Goal: Task Accomplishment & Management: Manage account settings

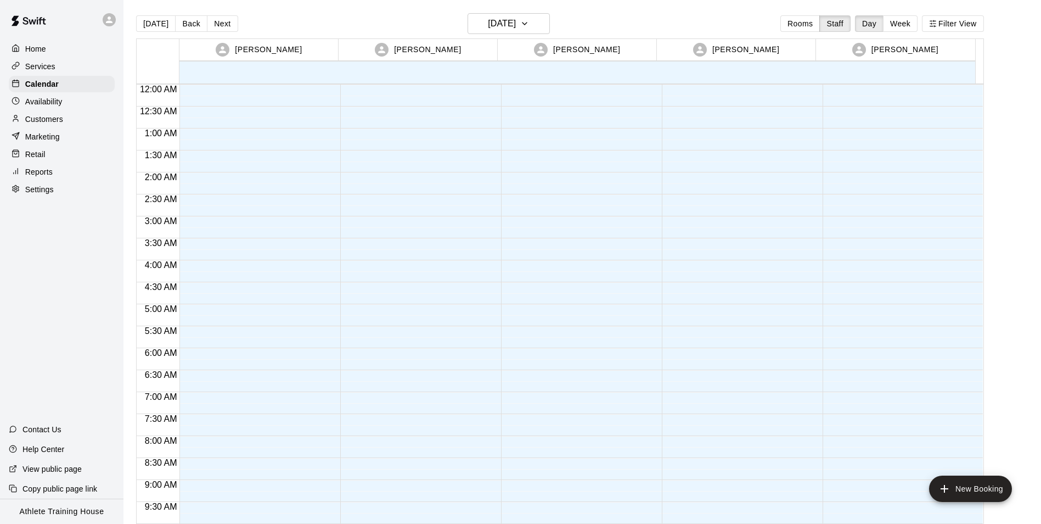
scroll to position [602, 0]
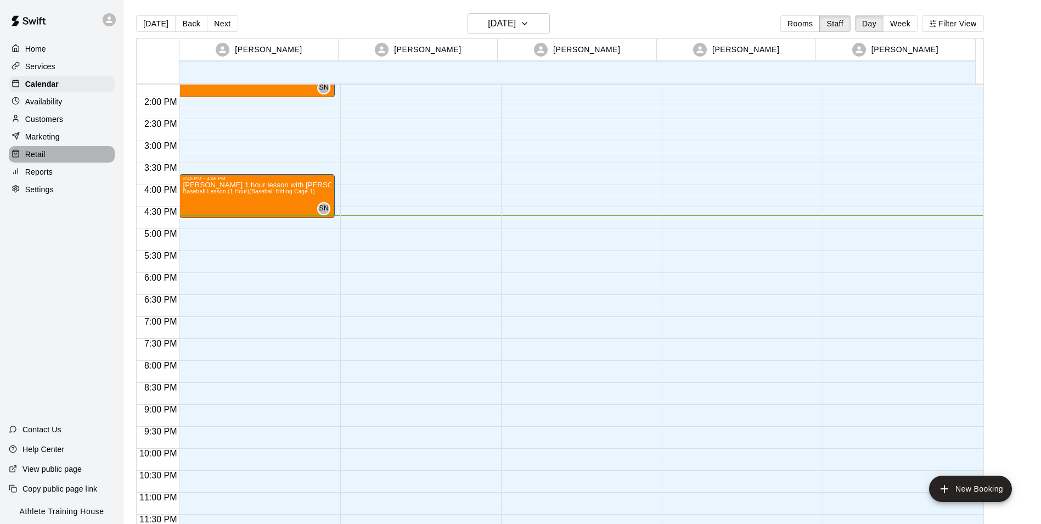
click at [35, 156] on p "Retail" at bounding box center [35, 154] width 20 height 11
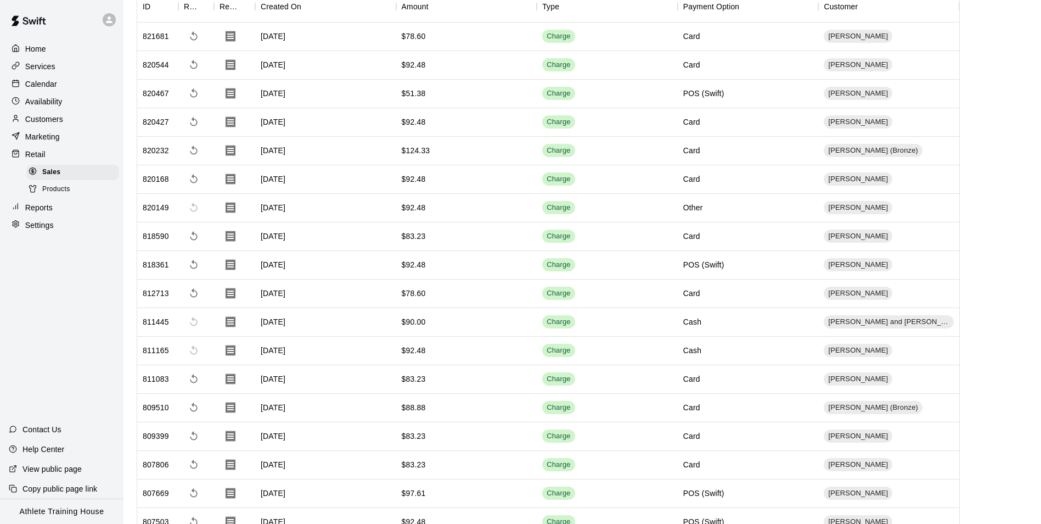
scroll to position [110, 0]
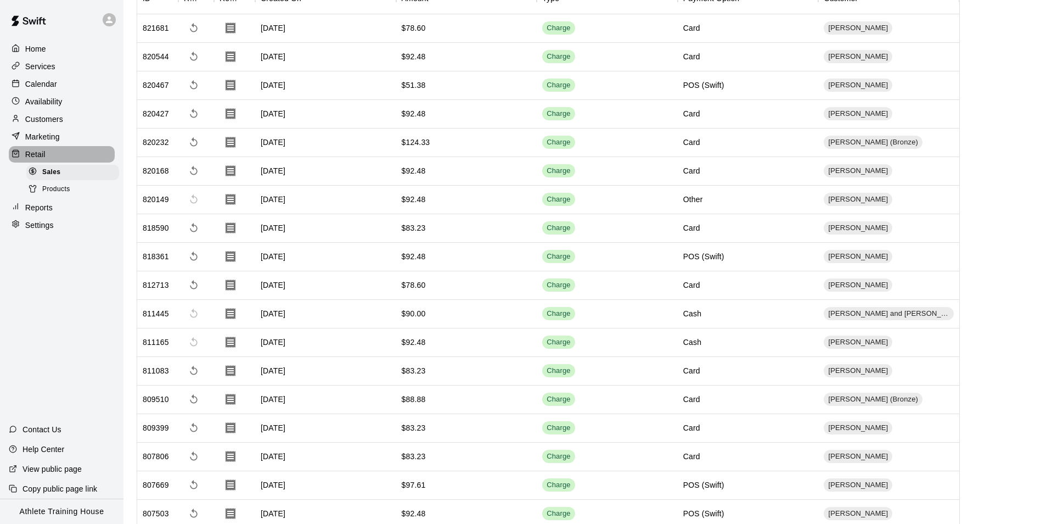
click at [35, 156] on p "Retail" at bounding box center [35, 154] width 20 height 11
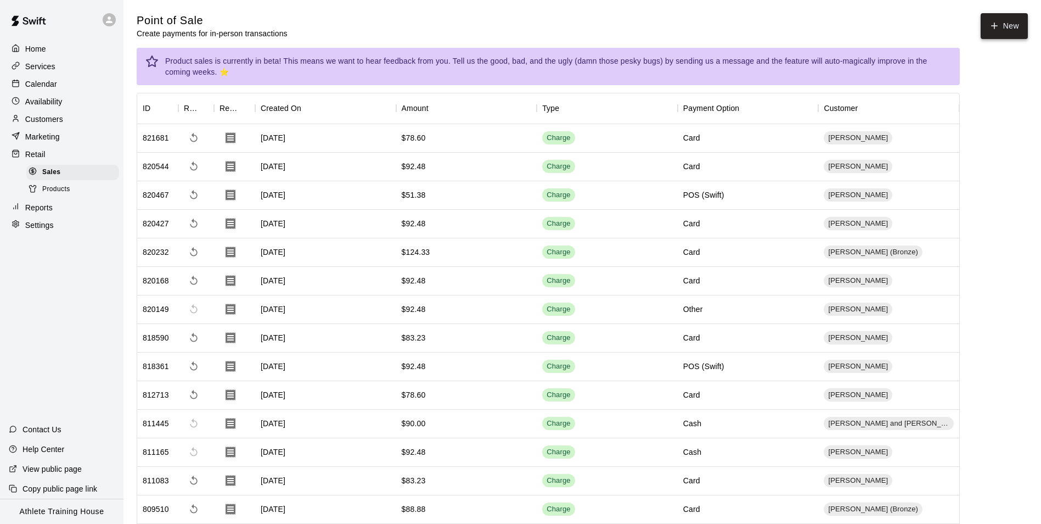
click at [995, 31] on icon "button" at bounding box center [994, 26] width 10 height 10
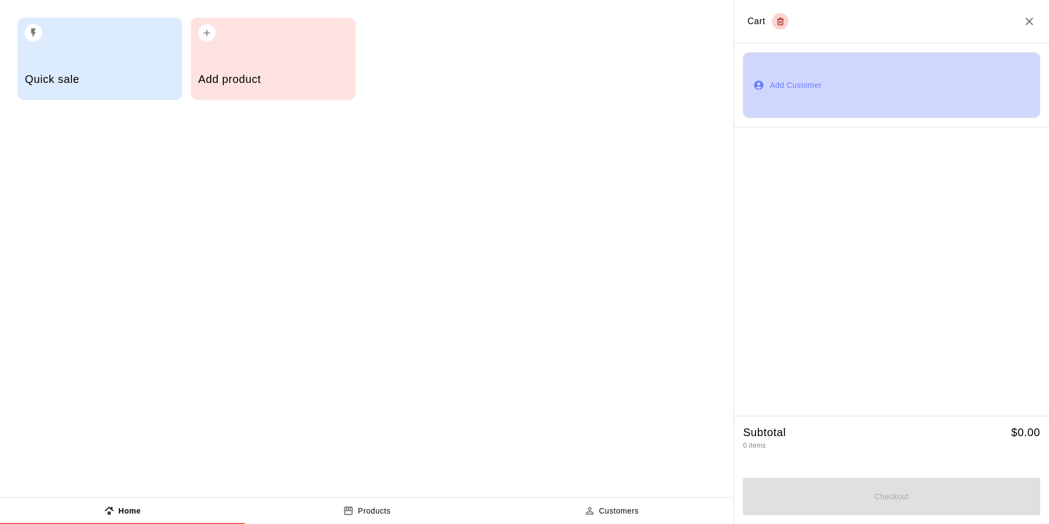
click at [778, 82] on button "Add Customer" at bounding box center [891, 85] width 297 height 66
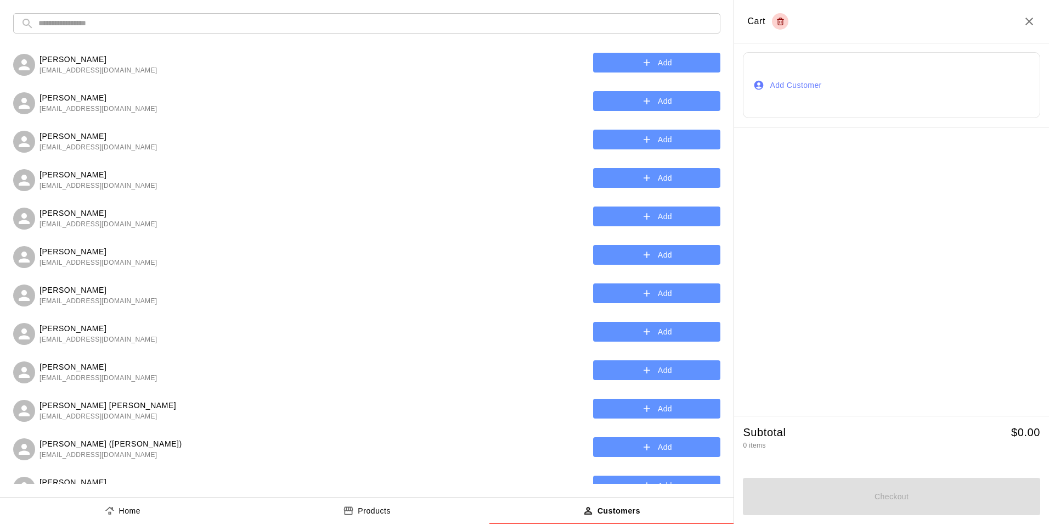
click at [243, 25] on input "text" at bounding box center [375, 23] width 674 height 20
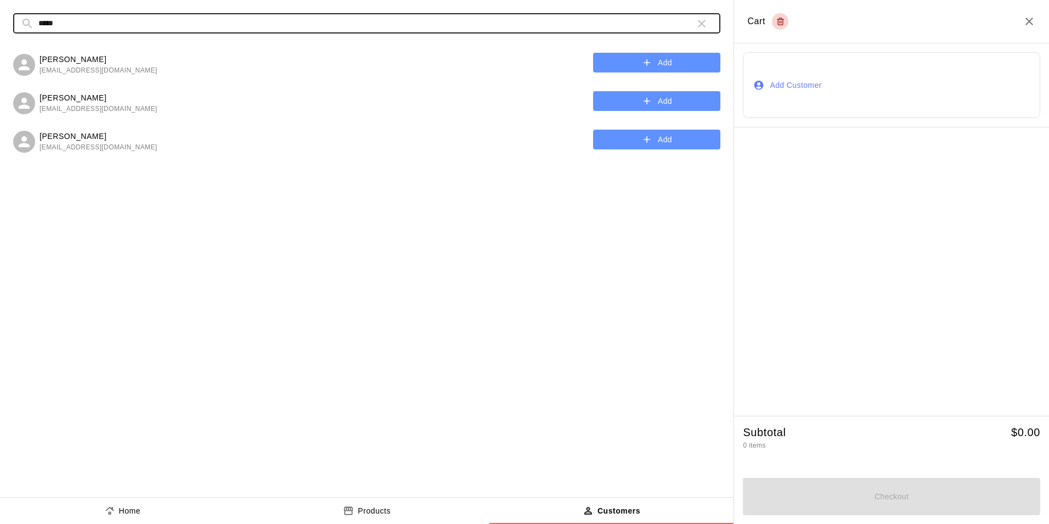
type input "*****"
click at [638, 104] on button "Add" at bounding box center [656, 101] width 127 height 20
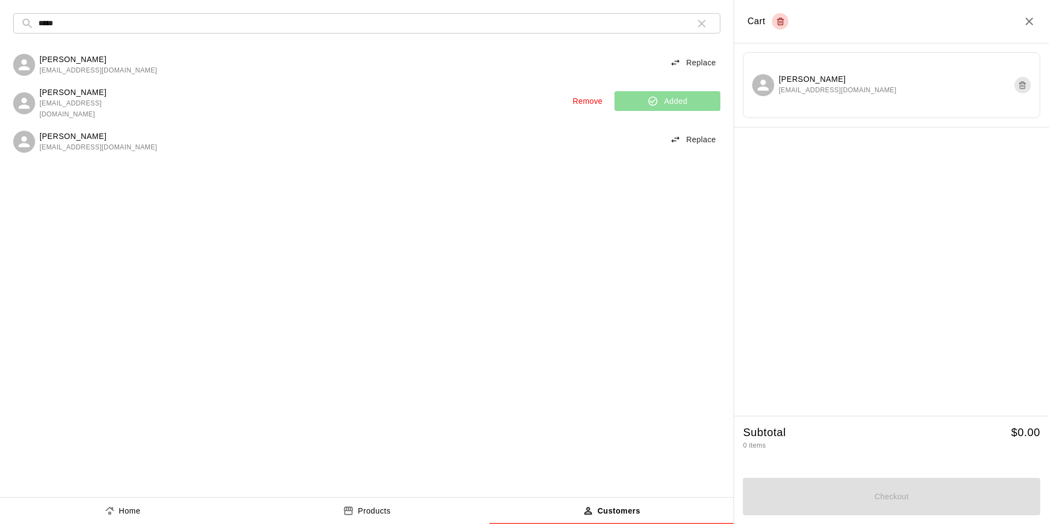
click at [119, 513] on p "Home" at bounding box center [130, 511] width 22 height 12
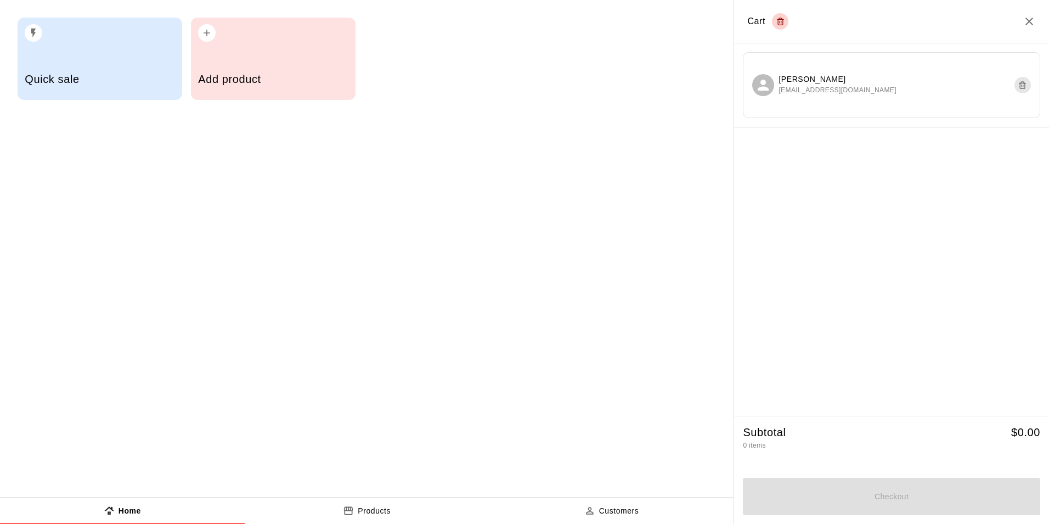
click at [143, 71] on div "Quick sale" at bounding box center [100, 80] width 150 height 39
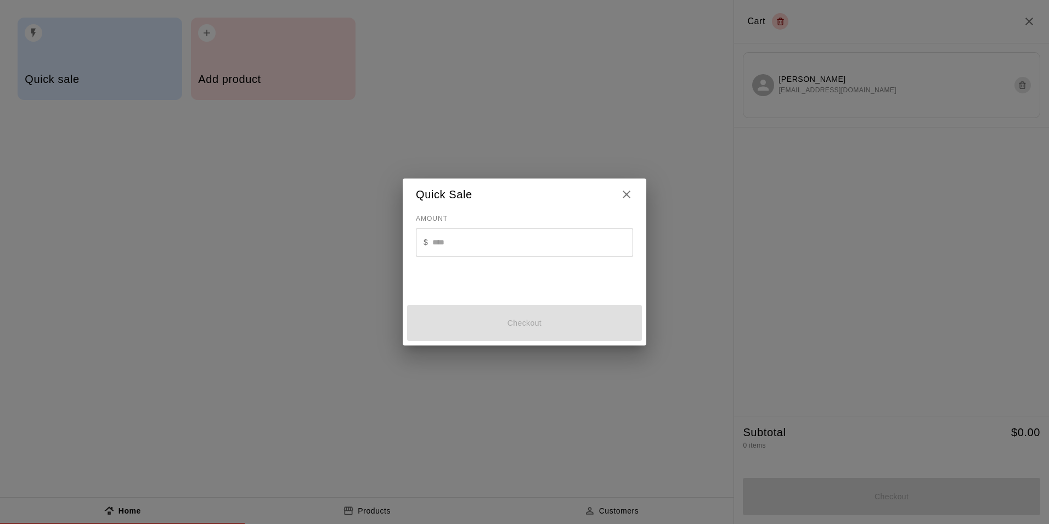
click at [513, 244] on input "text" at bounding box center [532, 242] width 201 height 29
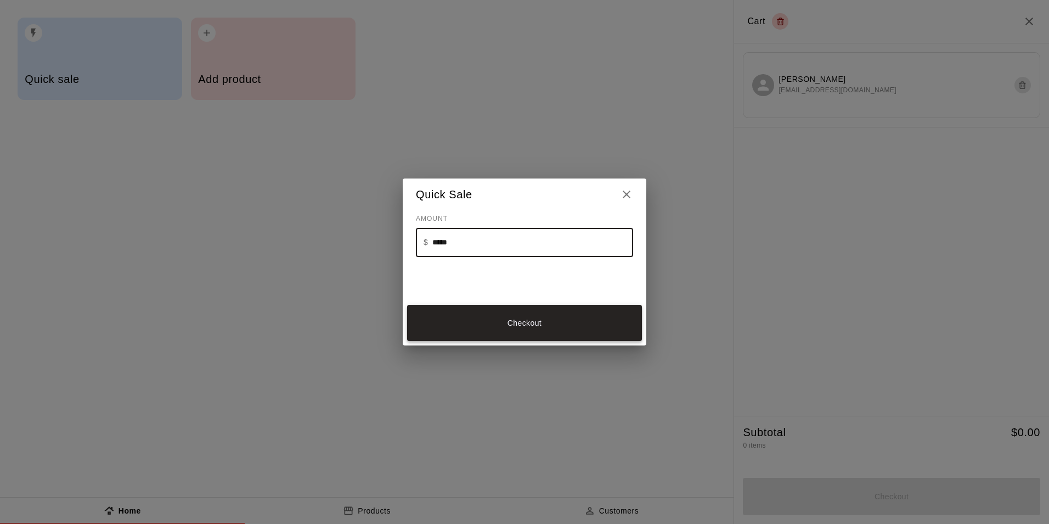
type input "*****"
click at [519, 327] on button "Checkout" at bounding box center [524, 323] width 235 height 37
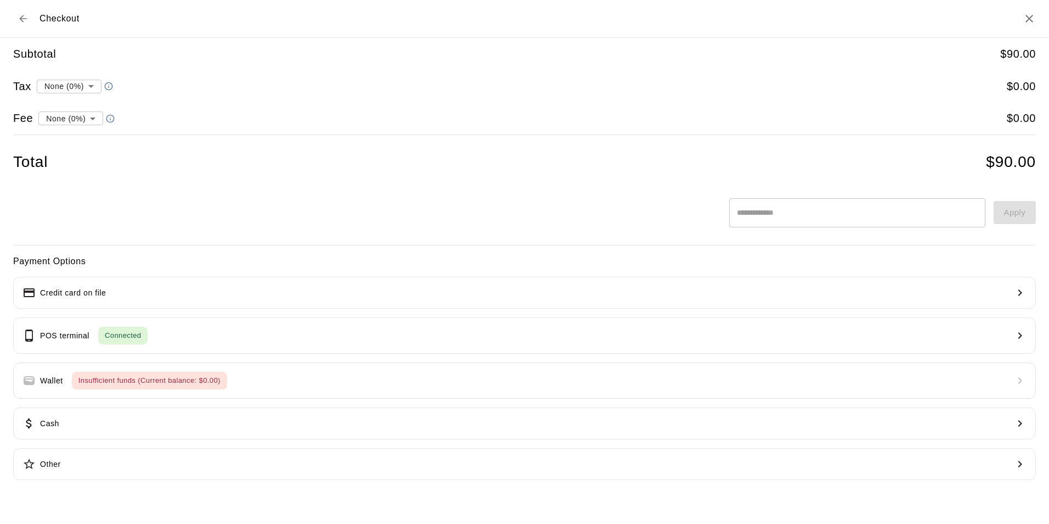
click at [90, 156] on li "convenience fee ( 2.75 % )" at bounding box center [68, 157] width 107 height 18
type input "**********"
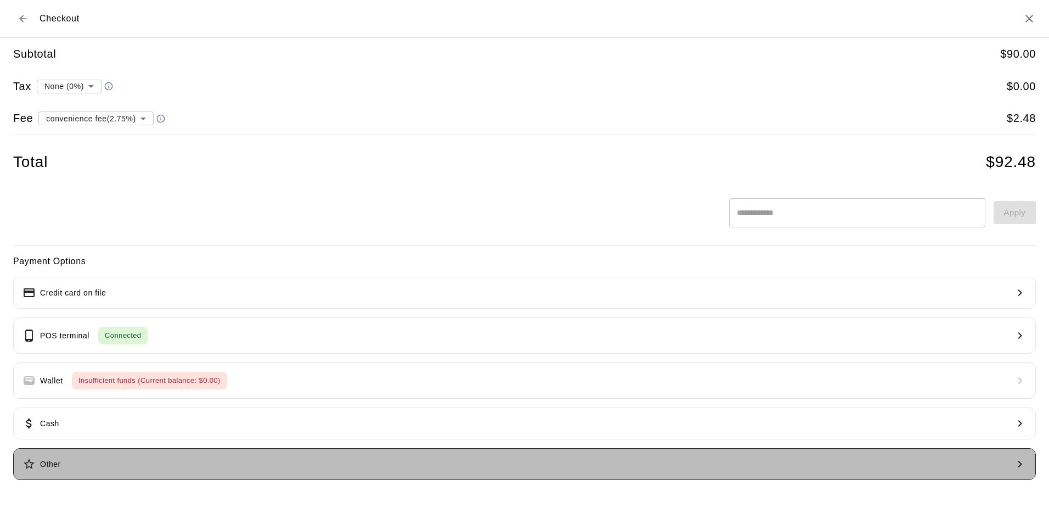
click at [174, 468] on button "Other" at bounding box center [524, 464] width 1023 height 32
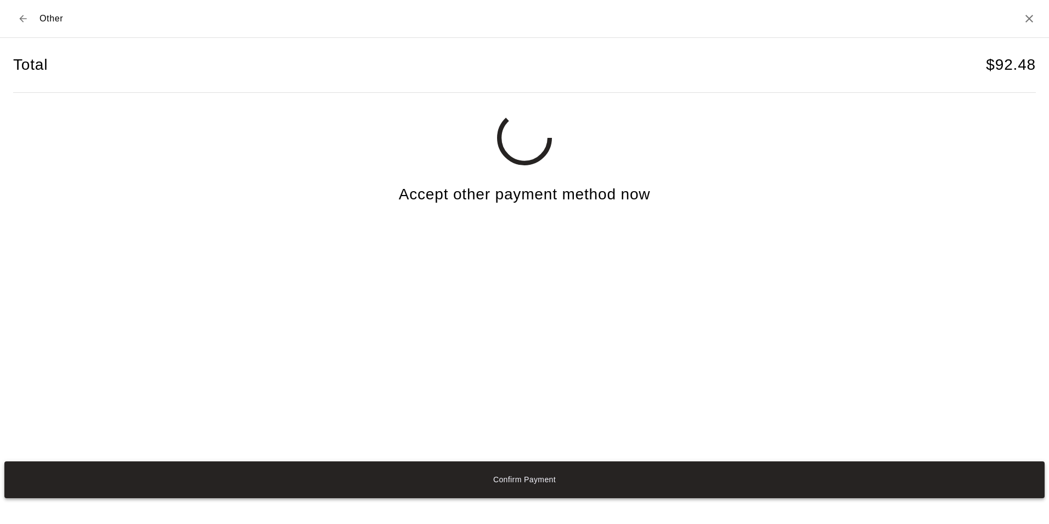
click at [529, 481] on button "Confirm Payment" at bounding box center [524, 479] width 1041 height 37
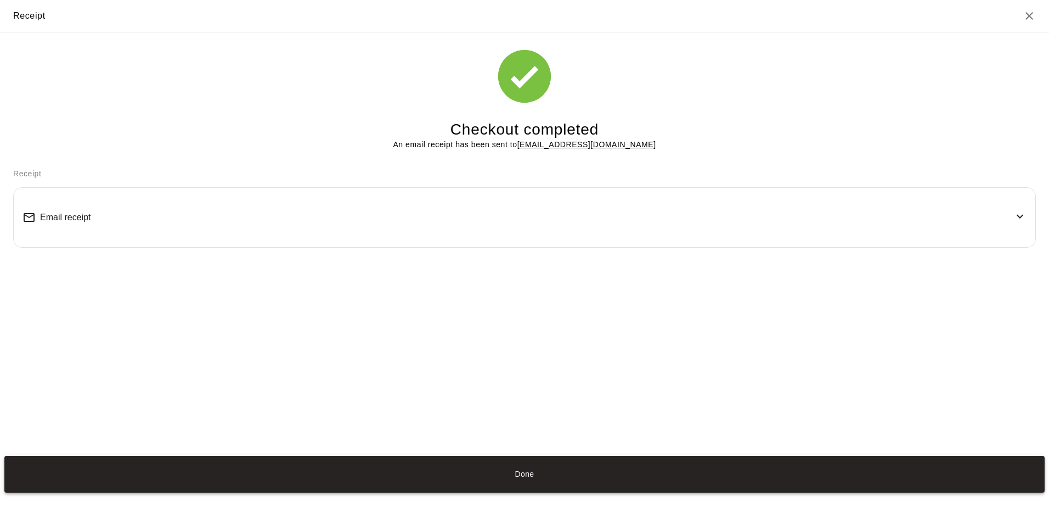
click at [502, 469] on button "Done" at bounding box center [524, 473] width 1041 height 37
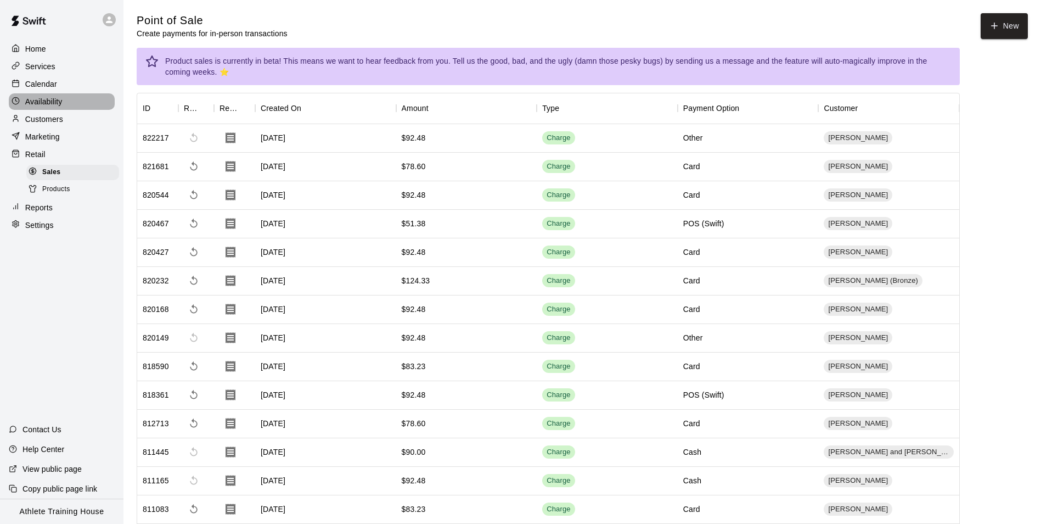
click at [53, 105] on p "Availability" at bounding box center [43, 101] width 37 height 11
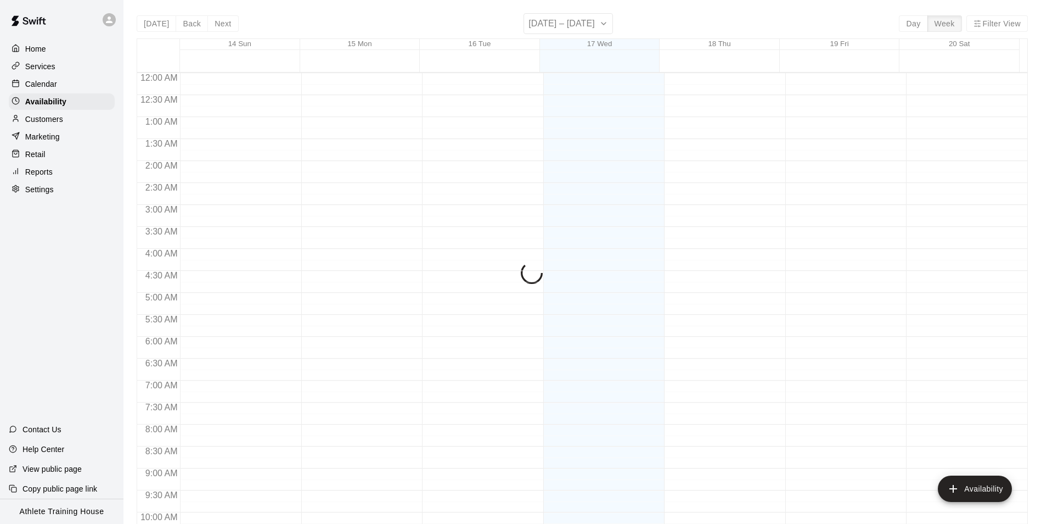
scroll to position [591, 0]
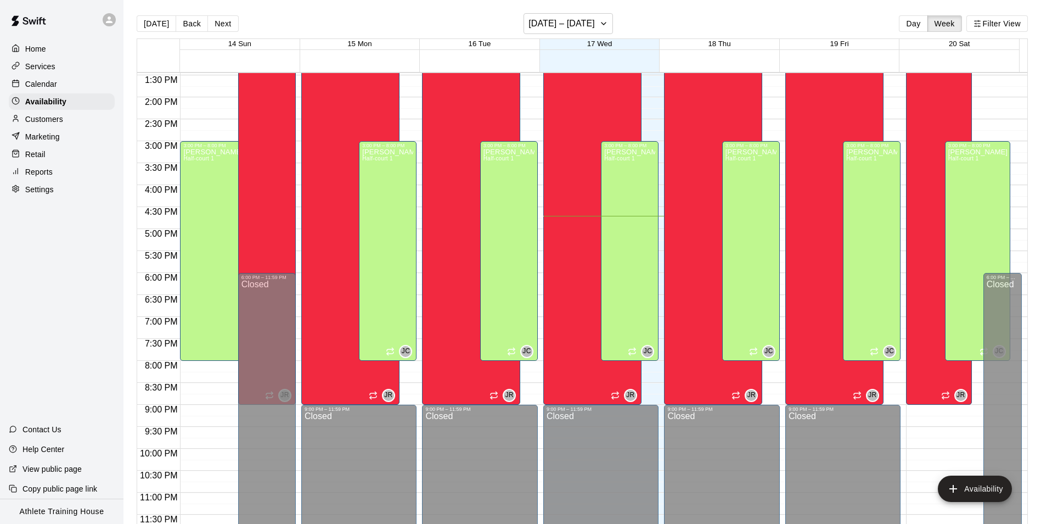
click at [39, 81] on p "Calendar" at bounding box center [41, 83] width 32 height 11
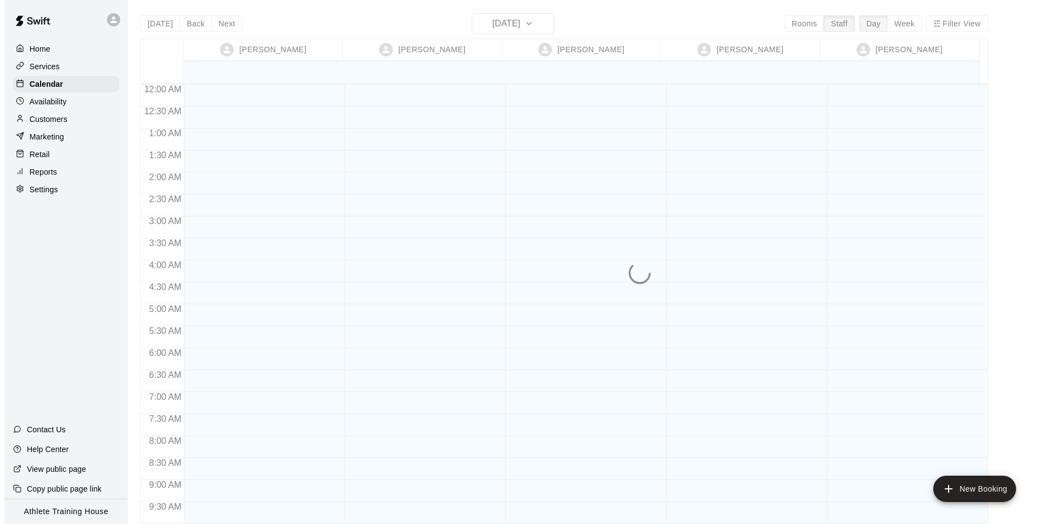
scroll to position [602, 0]
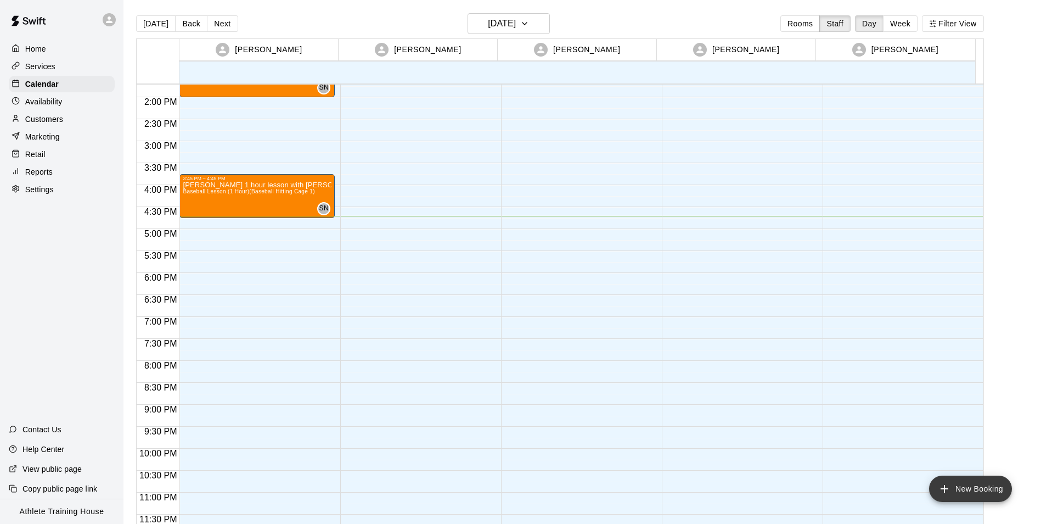
click at [949, 489] on icon "add" at bounding box center [944, 488] width 13 height 13
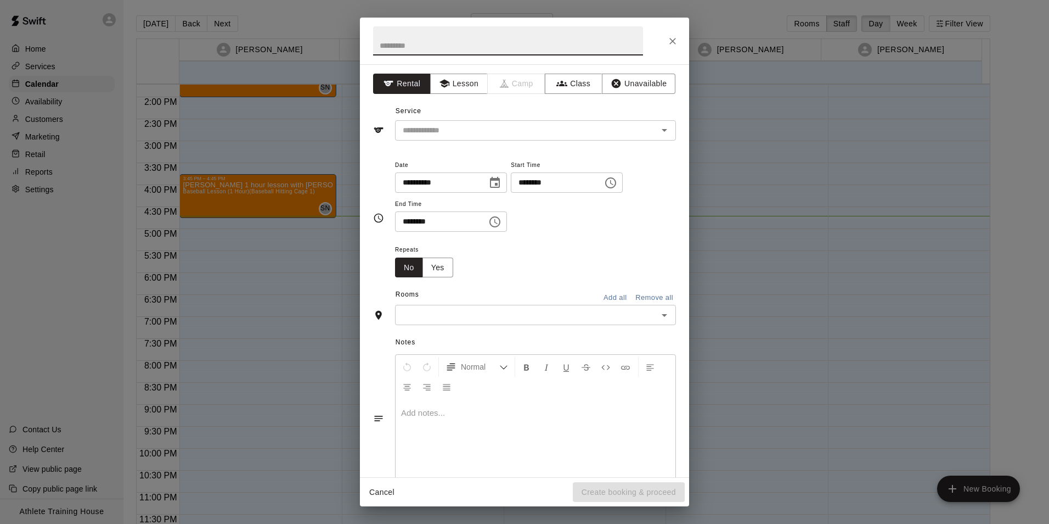
click at [490, 49] on input "text" at bounding box center [508, 40] width 270 height 29
type input "**********"
click at [457, 82] on button "Lesson" at bounding box center [459, 84] width 58 height 20
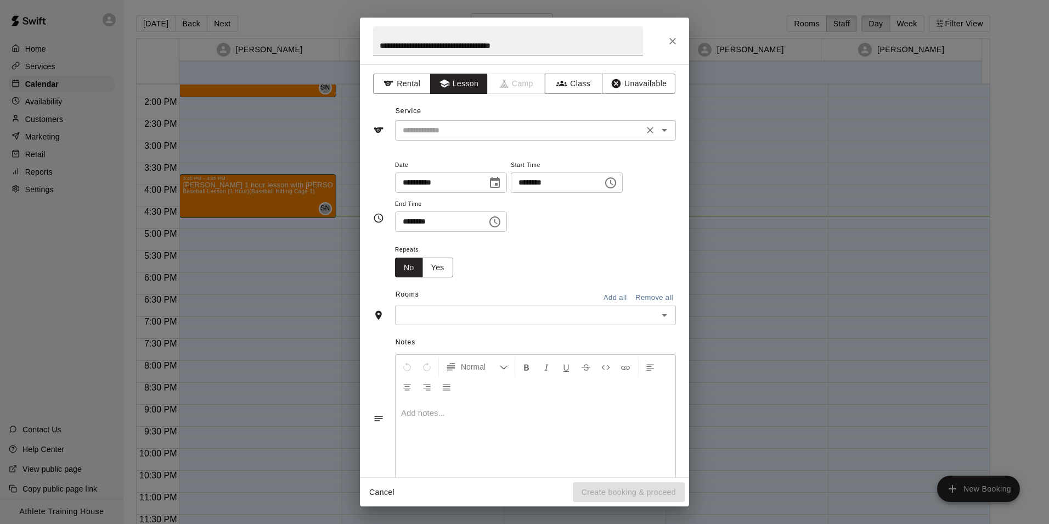
click at [494, 127] on input "text" at bounding box center [519, 130] width 242 height 14
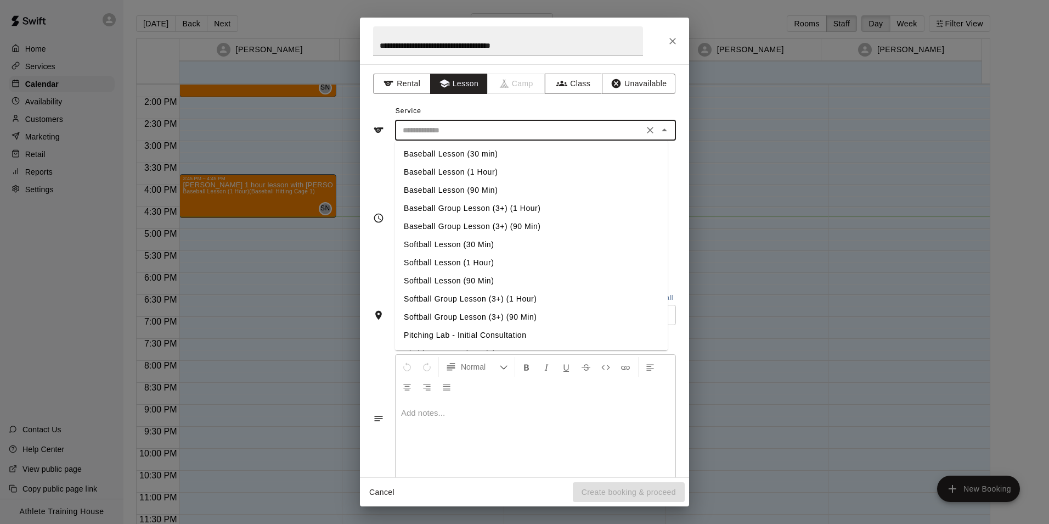
scroll to position [179, 0]
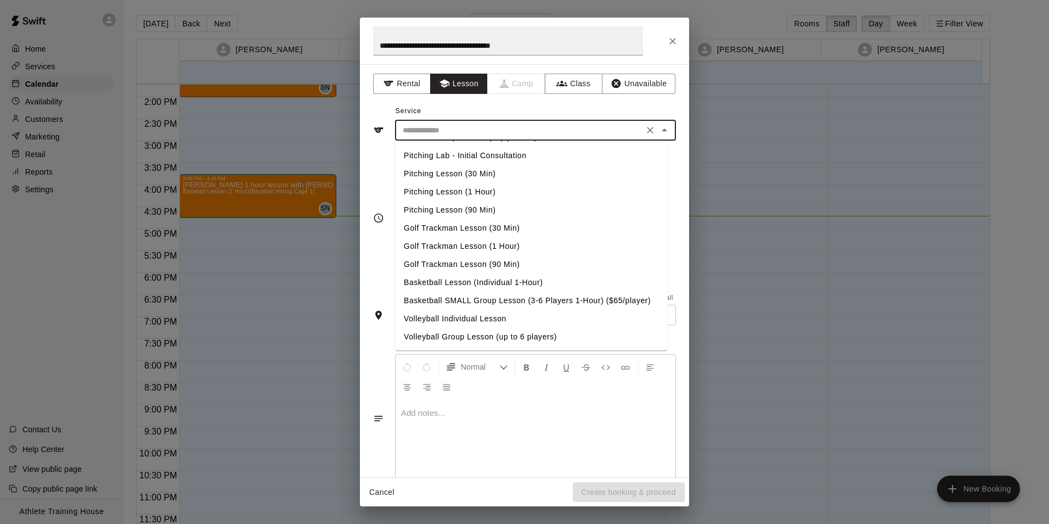
click at [457, 195] on li "Pitching Lesson (1 Hour)" at bounding box center [531, 192] width 273 height 18
type input "**********"
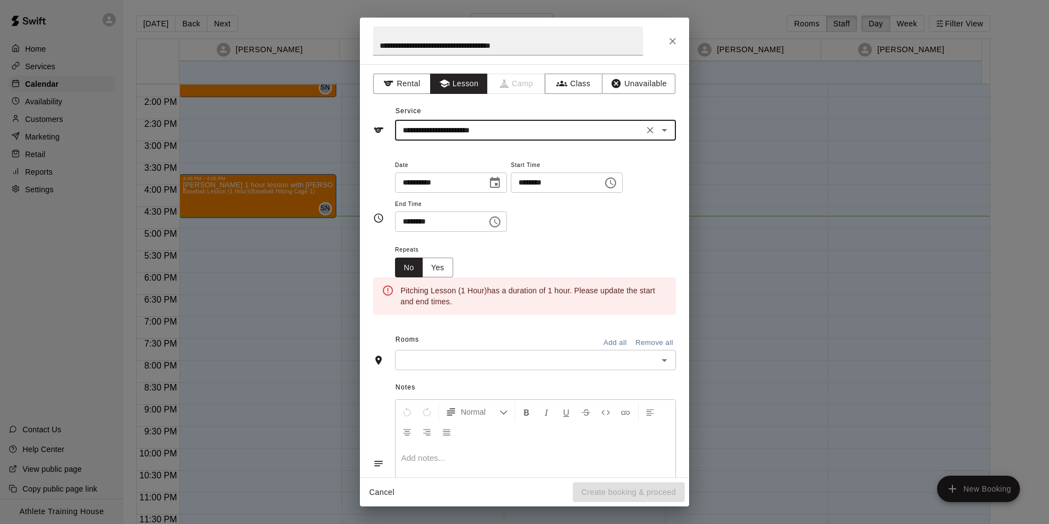
click at [540, 188] on input "********" at bounding box center [553, 182] width 85 height 20
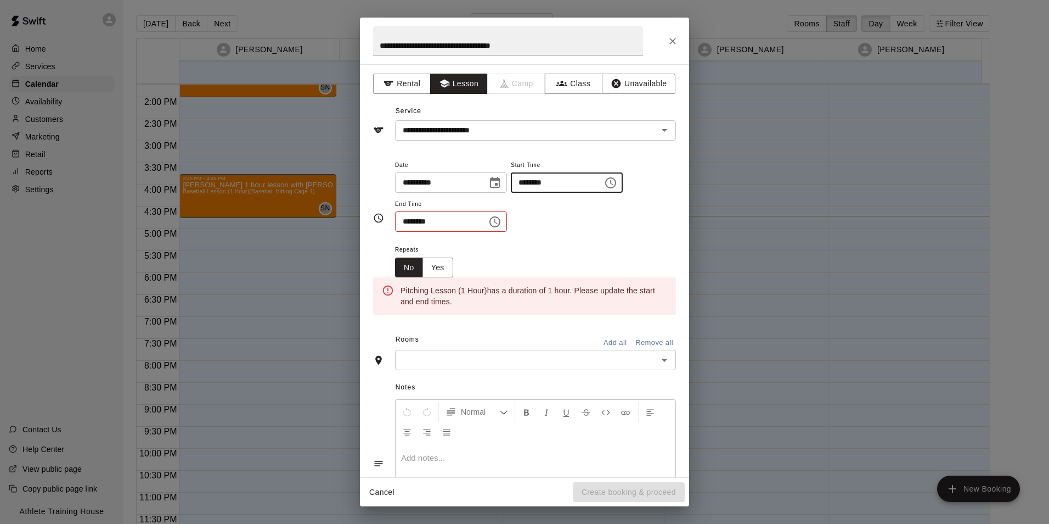
type input "********"
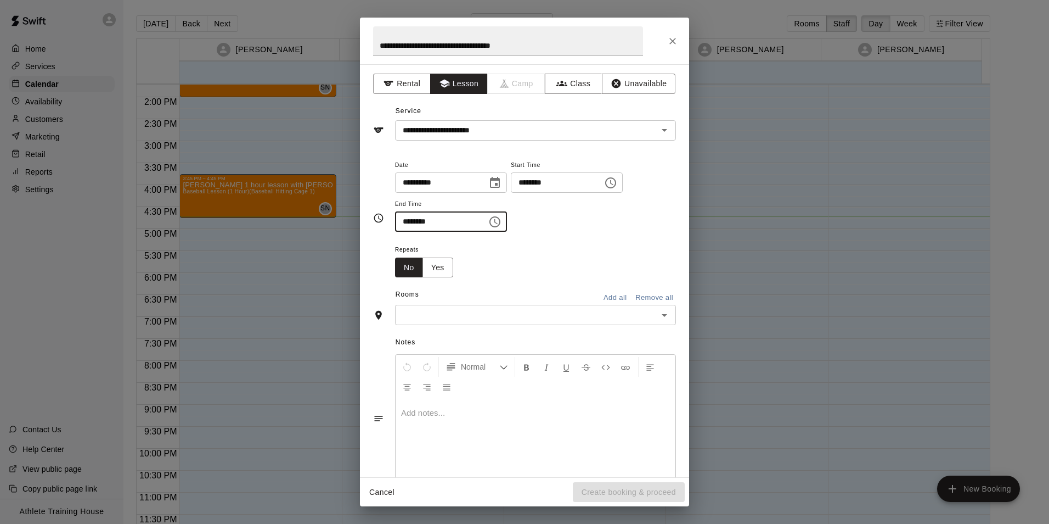
type input "********"
click at [526, 310] on input "text" at bounding box center [526, 315] width 256 height 14
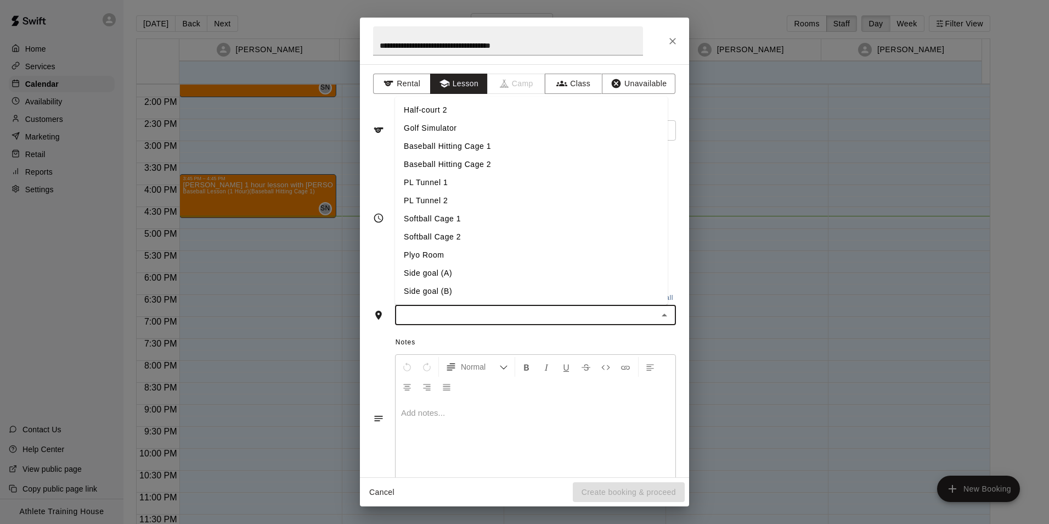
click at [428, 184] on li "PL Tunnel 1" at bounding box center [531, 182] width 273 height 18
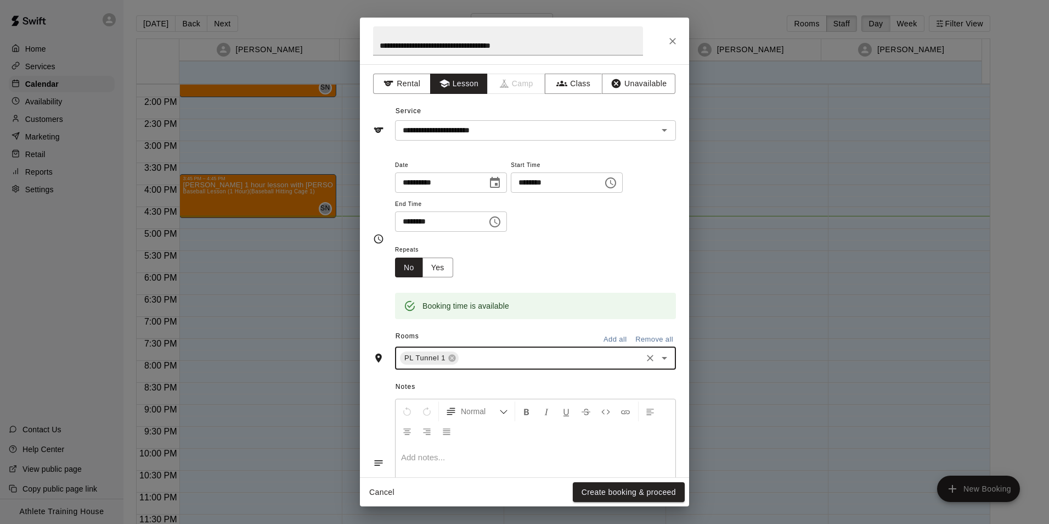
click at [469, 459] on p at bounding box center [535, 457] width 269 height 11
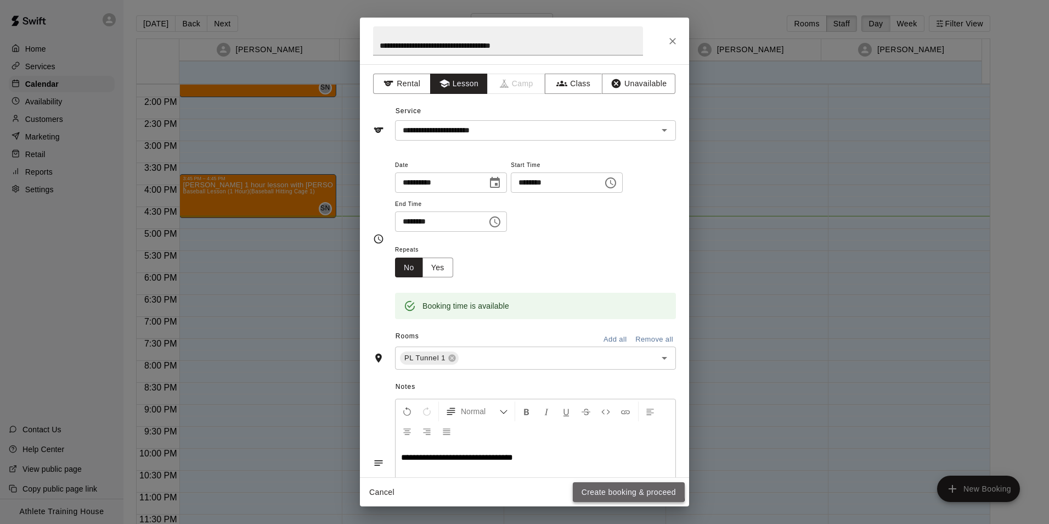
click at [612, 487] on button "Create booking & proceed" at bounding box center [629, 492] width 112 height 20
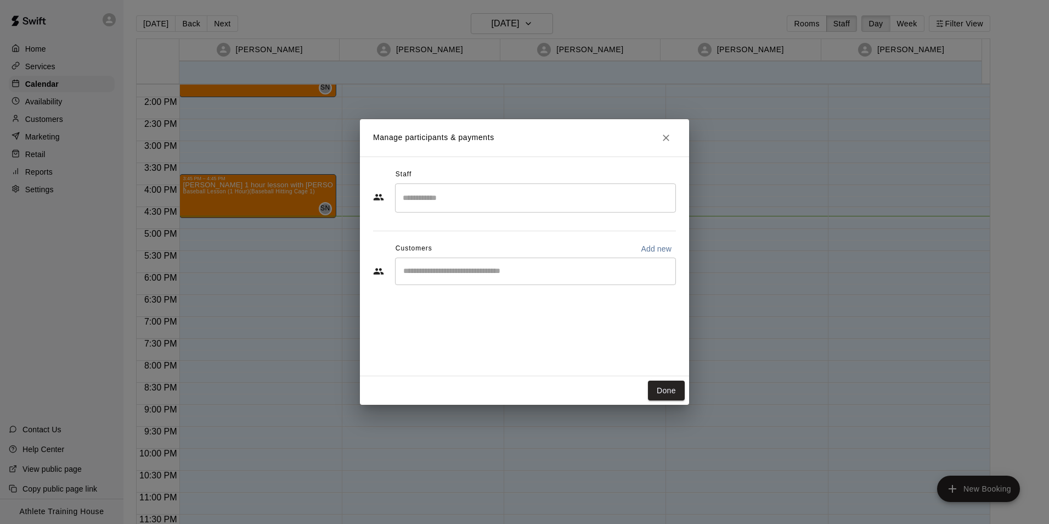
click at [506, 204] on input "Search staff" at bounding box center [535, 197] width 271 height 19
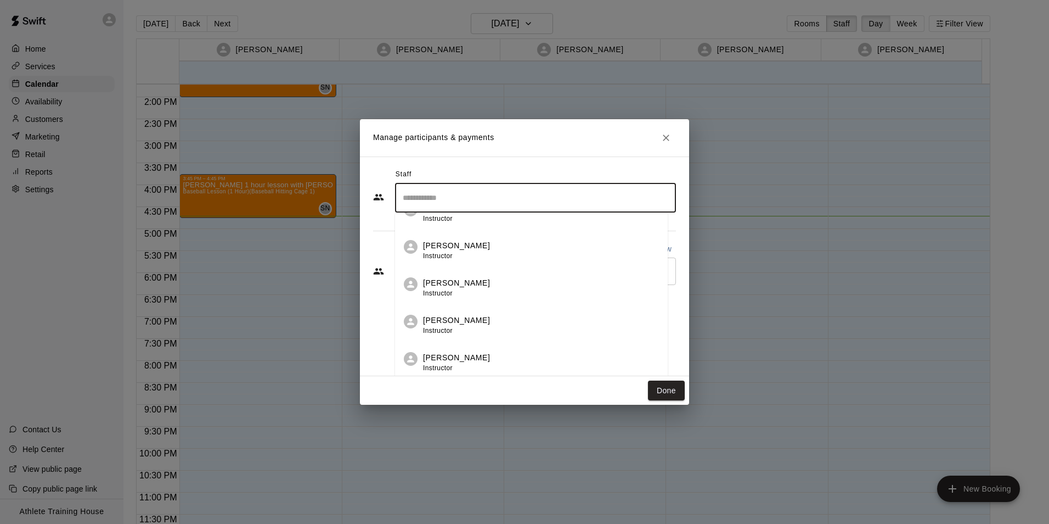
scroll to position [318, 0]
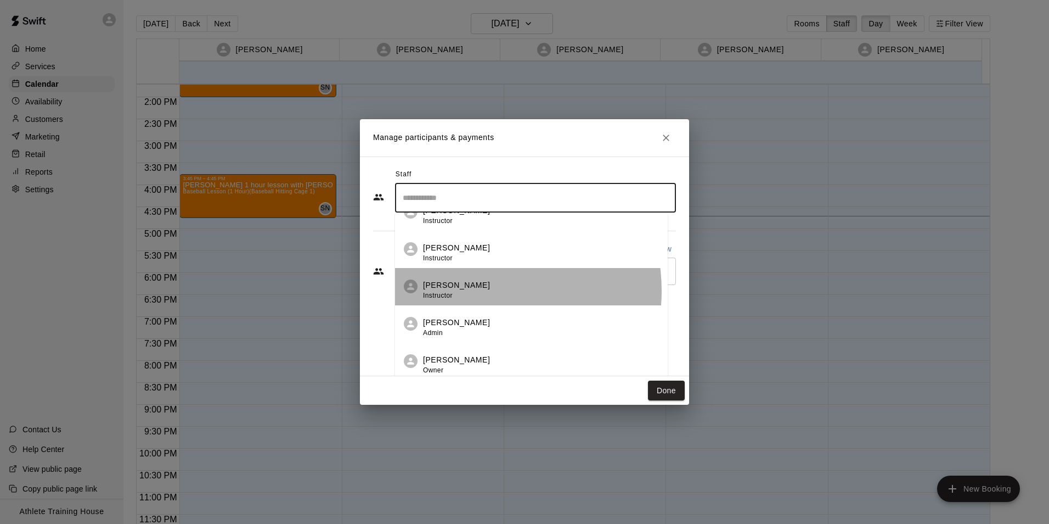
click at [471, 291] on p "[PERSON_NAME]" at bounding box center [456, 285] width 67 height 12
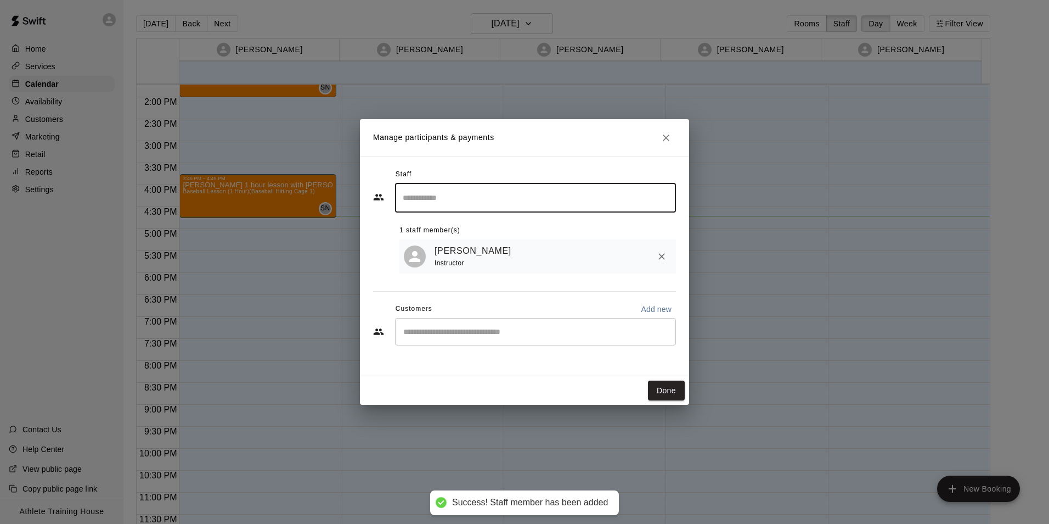
click at [666, 391] on button "Done" at bounding box center [666, 390] width 37 height 20
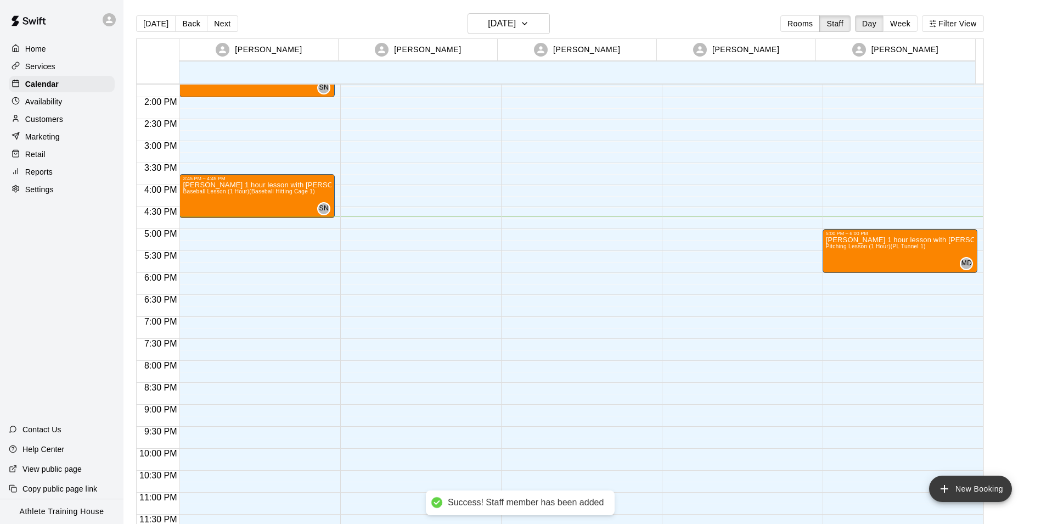
click at [946, 485] on icon "add" at bounding box center [944, 488] width 13 height 13
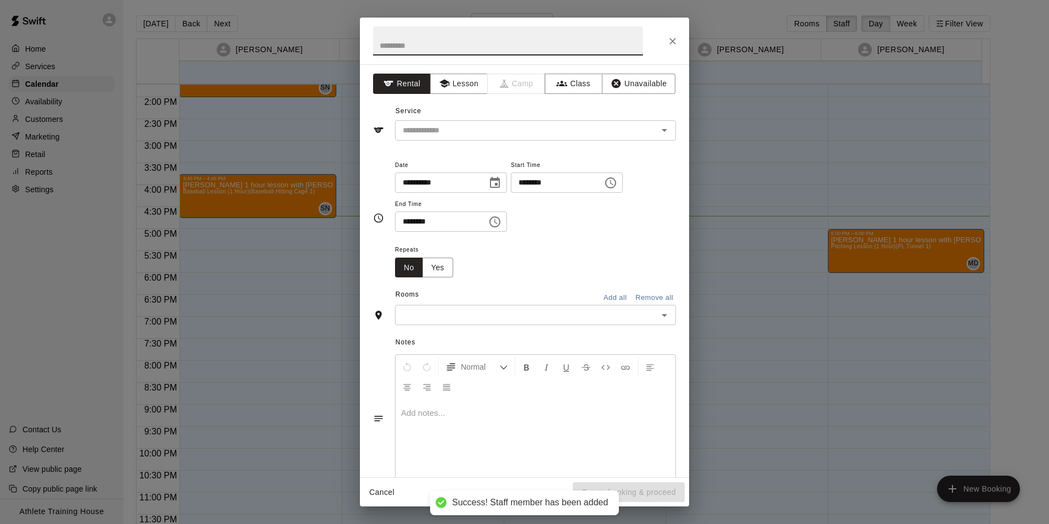
click at [458, 46] on input "text" at bounding box center [508, 40] width 270 height 29
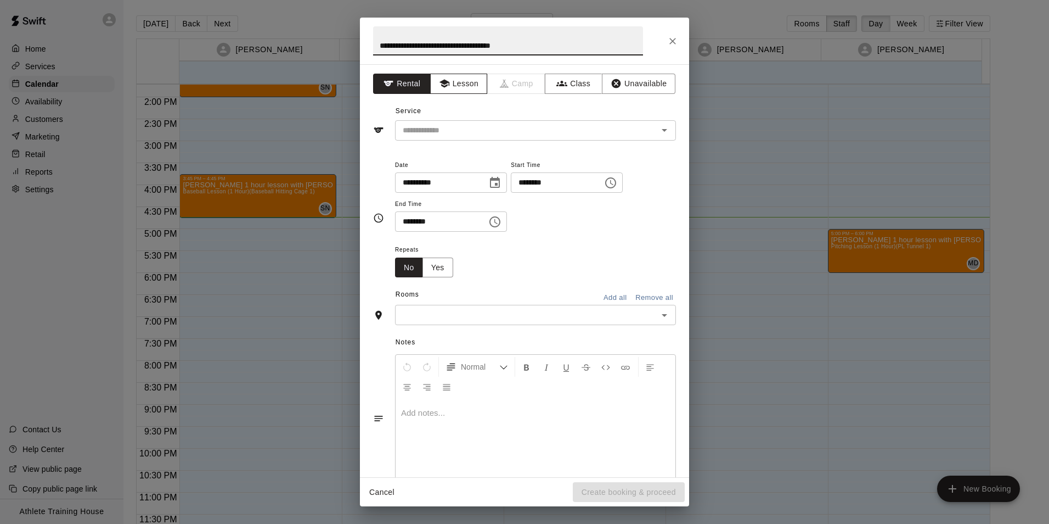
type input "**********"
click at [449, 93] on button "Lesson" at bounding box center [459, 84] width 58 height 20
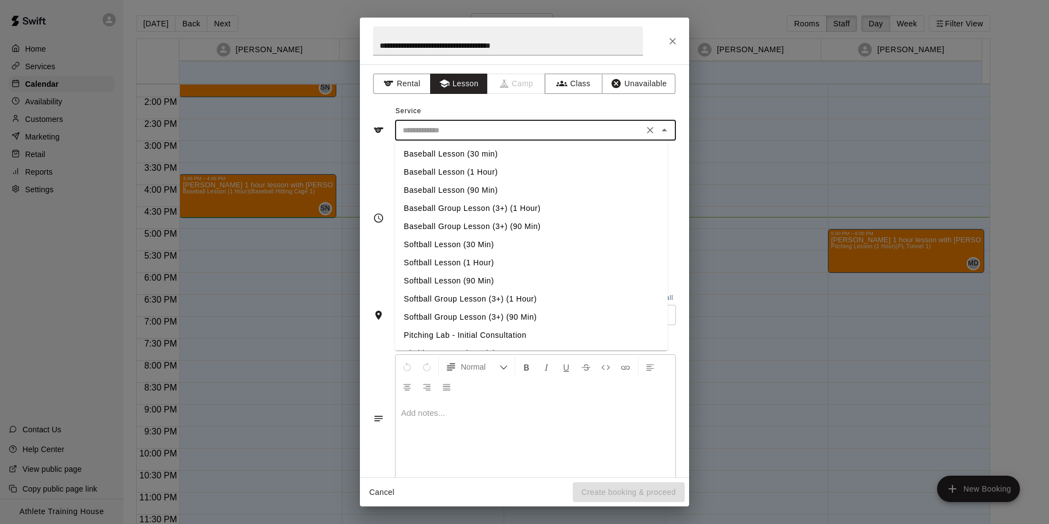
click at [460, 133] on input "text" at bounding box center [519, 130] width 242 height 14
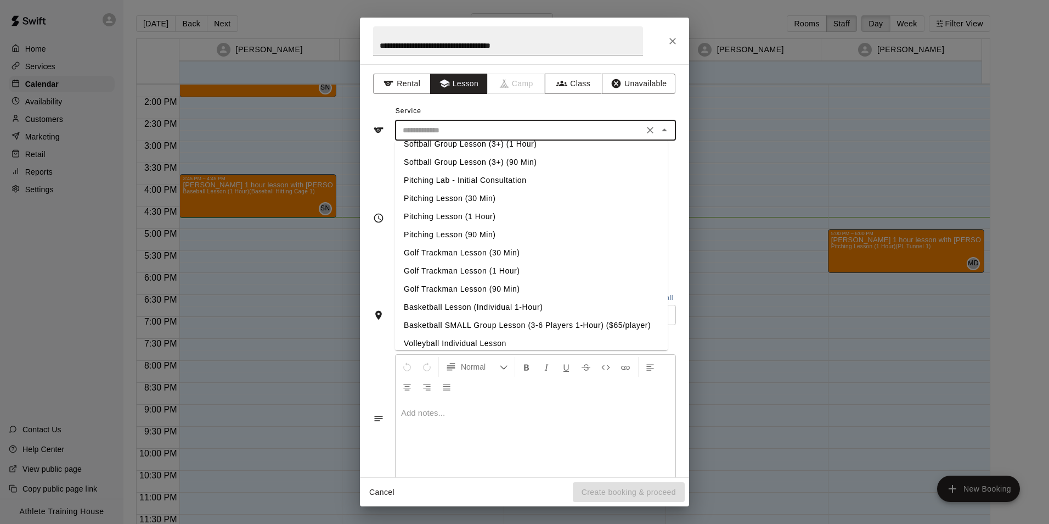
scroll to position [165, 0]
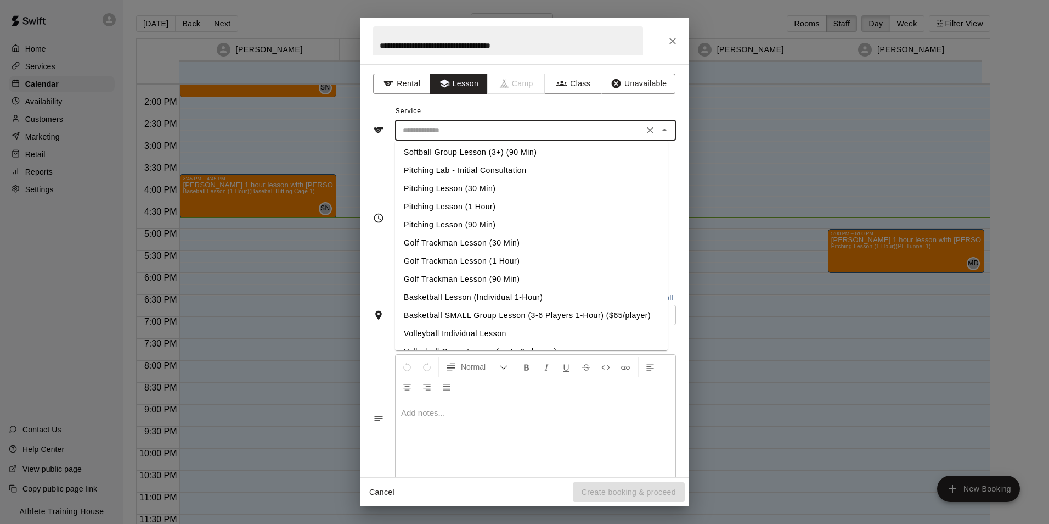
click at [463, 204] on li "Pitching Lesson (1 Hour)" at bounding box center [531, 207] width 273 height 18
type input "**********"
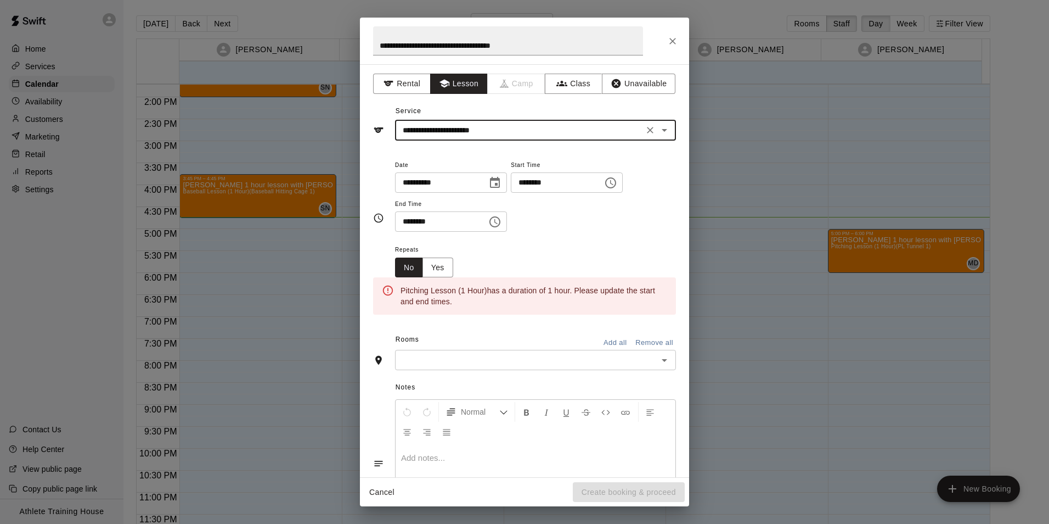
click at [537, 187] on input "********" at bounding box center [553, 182] width 85 height 20
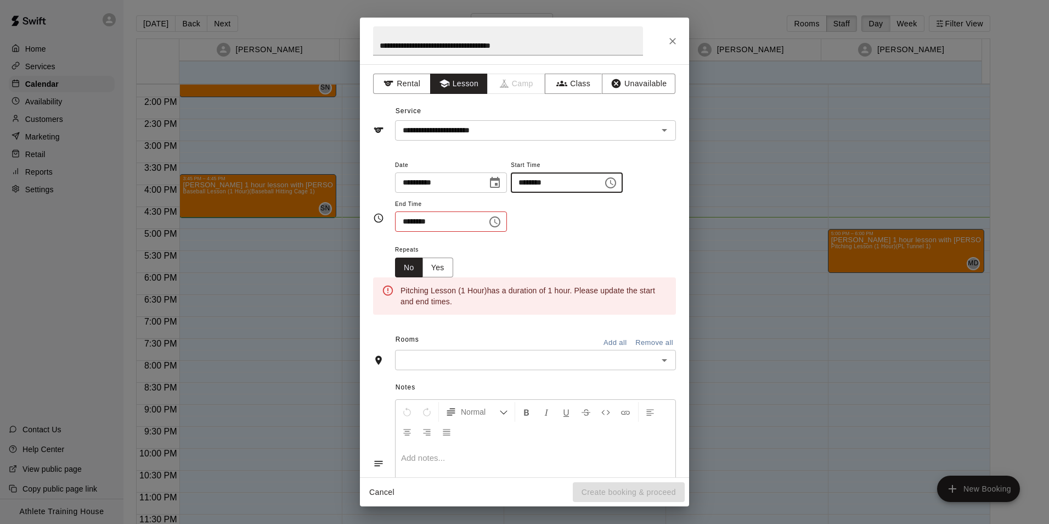
type input "********"
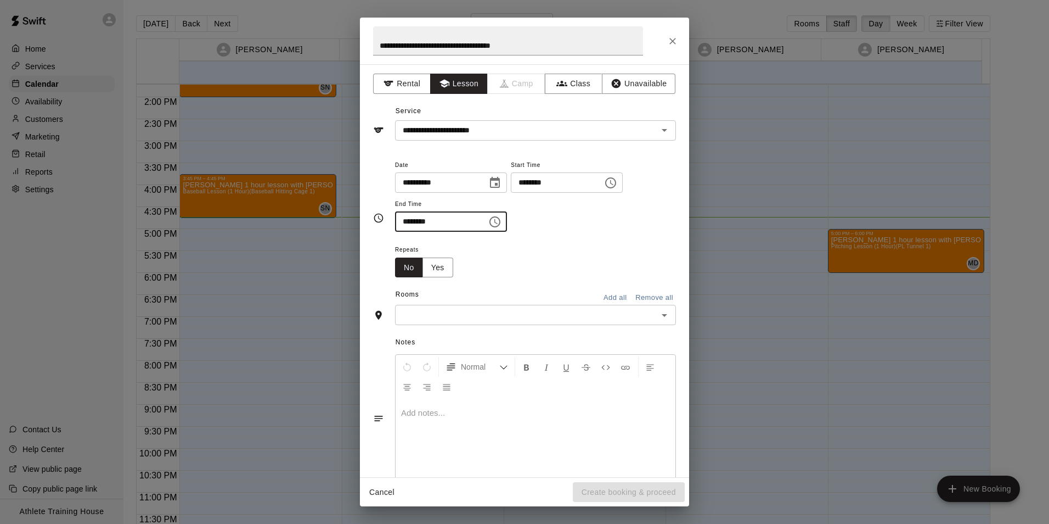
click at [510, 323] on div "​" at bounding box center [535, 315] width 281 height 20
type input "********"
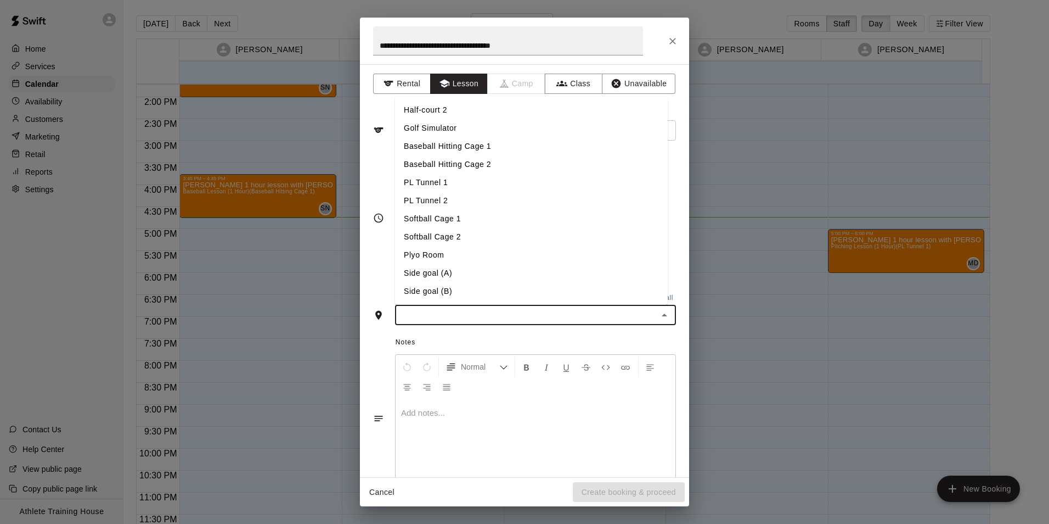
click at [443, 179] on li "PL Tunnel 1" at bounding box center [531, 182] width 273 height 18
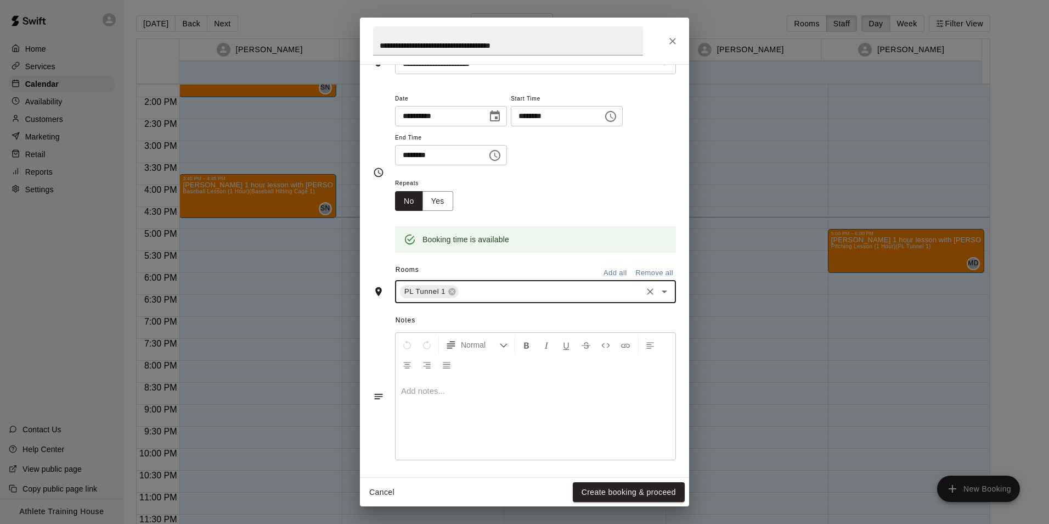
scroll to position [70, 0]
click at [472, 400] on div at bounding box center [536, 415] width 280 height 82
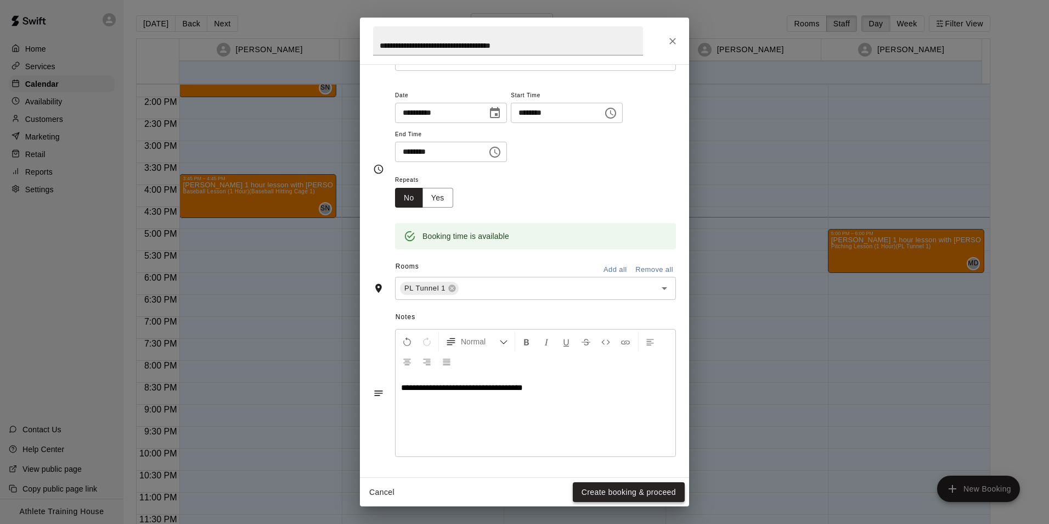
click at [594, 491] on button "Create booking & proceed" at bounding box center [629, 492] width 112 height 20
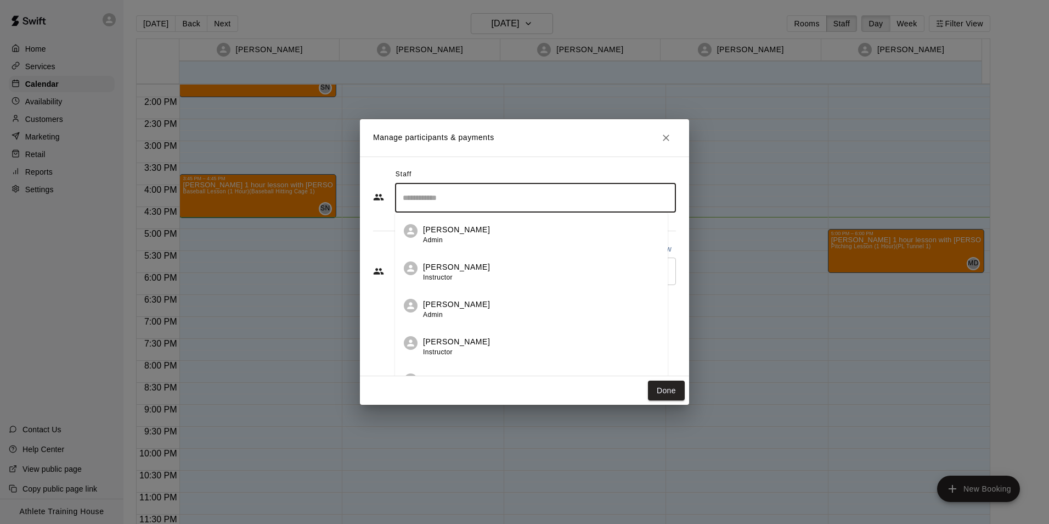
click at [442, 205] on input "Search staff" at bounding box center [535, 197] width 271 height 19
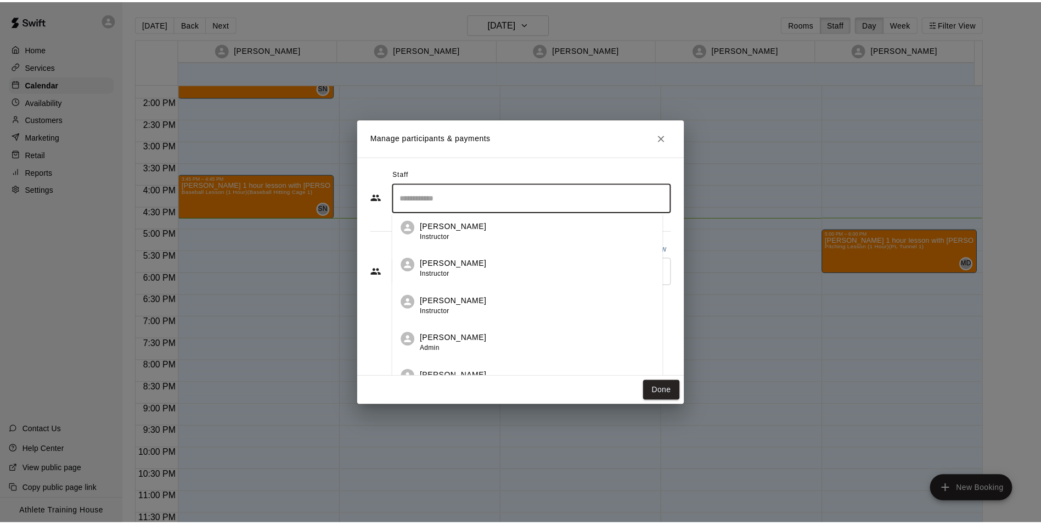
scroll to position [318, 0]
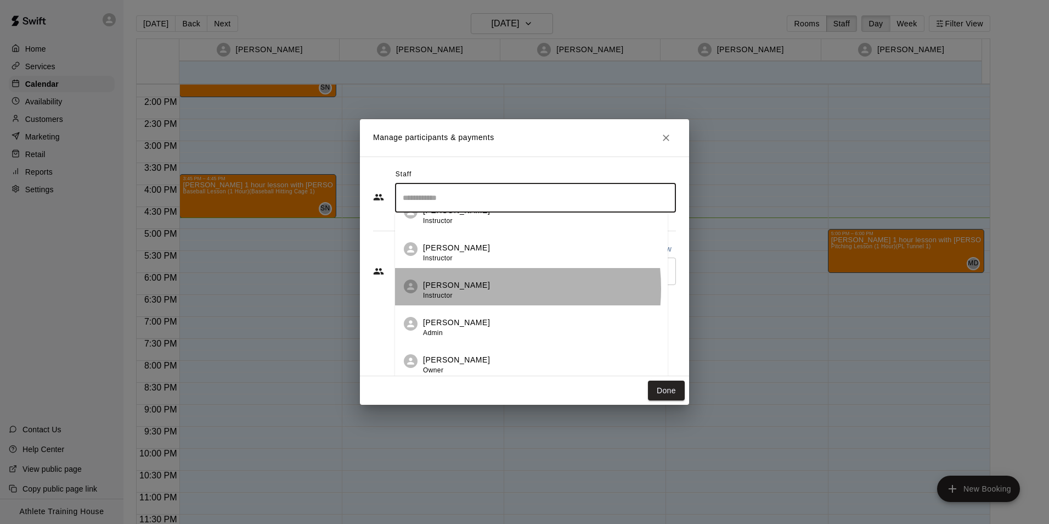
click at [462, 288] on p "[PERSON_NAME]" at bounding box center [456, 285] width 67 height 12
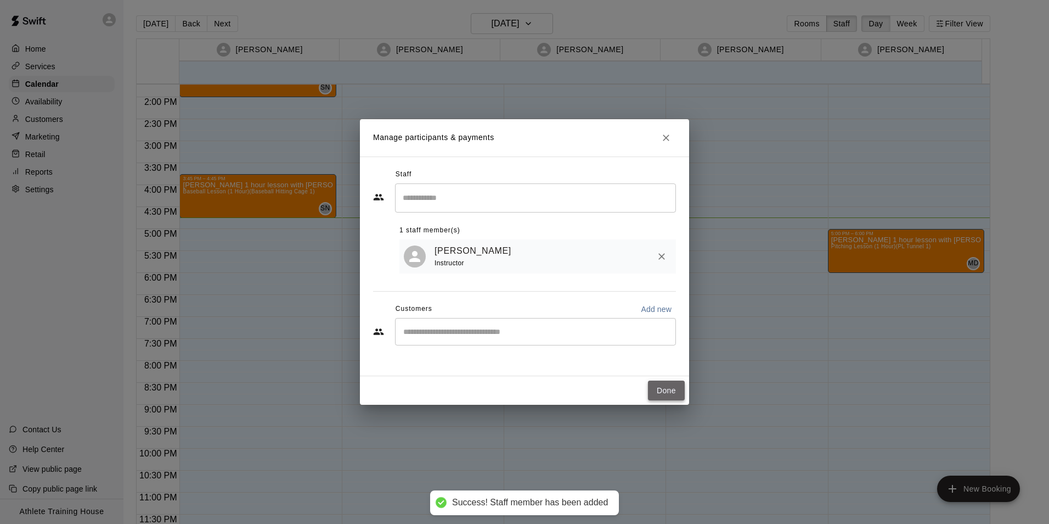
click at [665, 391] on button "Done" at bounding box center [666, 390] width 37 height 20
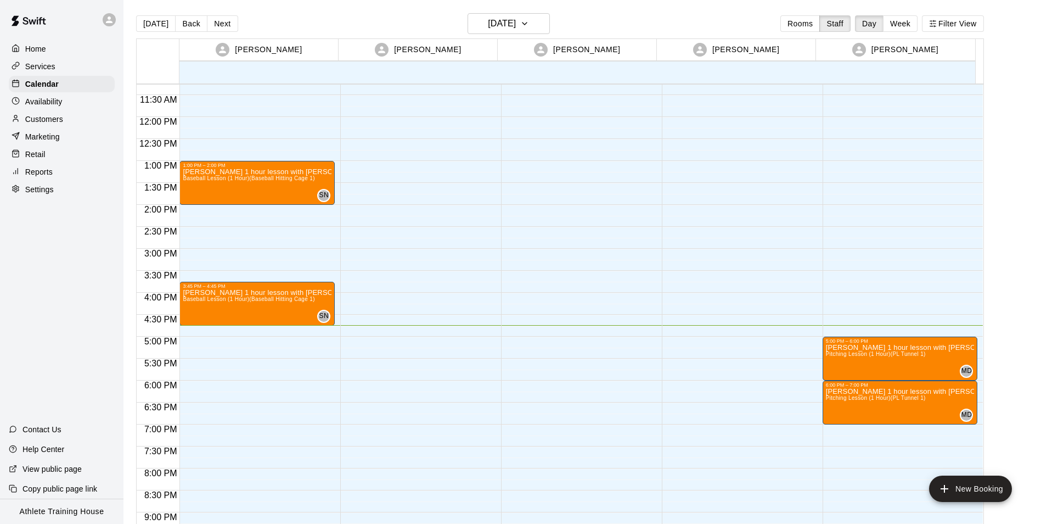
scroll to position [547, 0]
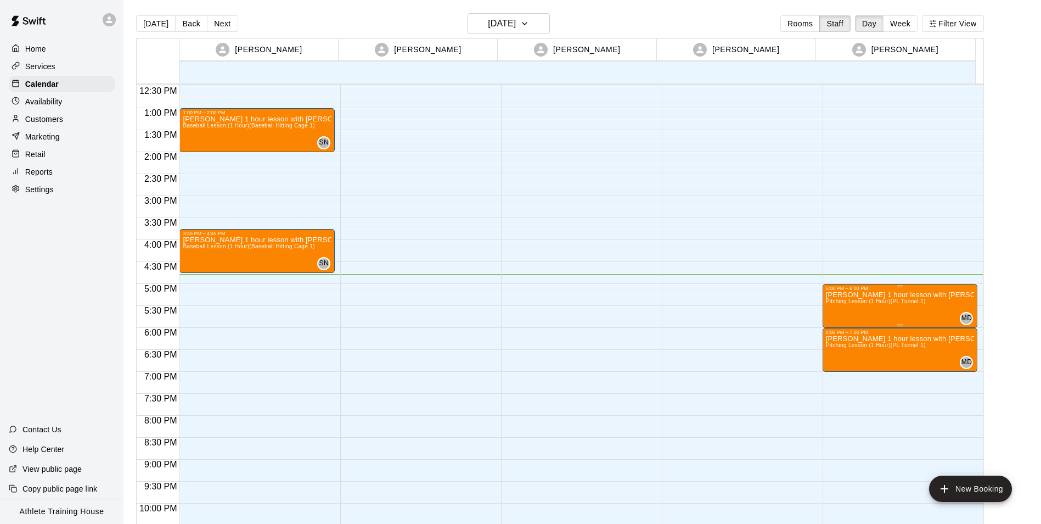
click at [833, 301] on icon "edit" at bounding box center [835, 302] width 13 height 13
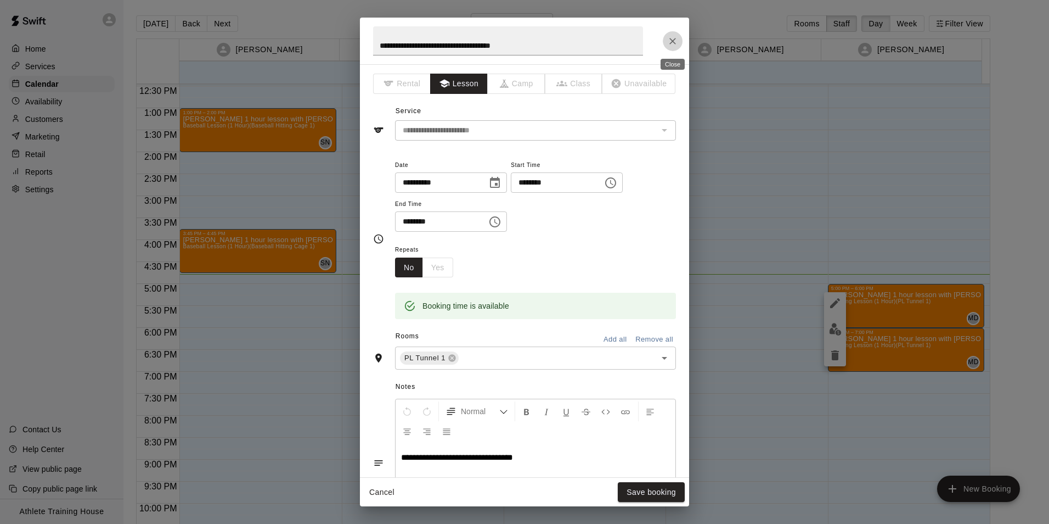
click at [672, 39] on icon "Close" at bounding box center [672, 41] width 11 height 11
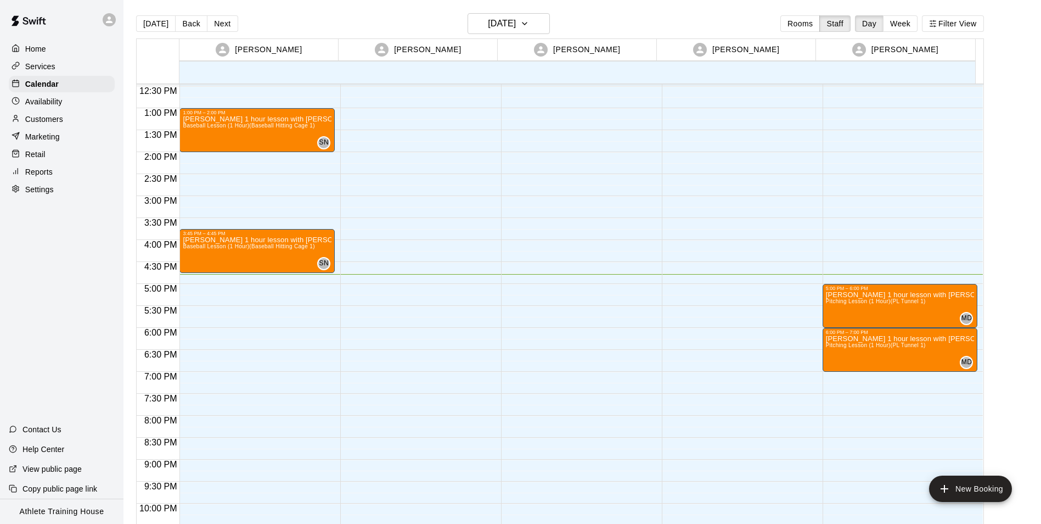
click at [882, 373] on div "5:00 PM – 6:00 PM [PERSON_NAME] 1 hour lesson with [PERSON_NAME] Lesson (1 Hour…" at bounding box center [900, 64] width 155 height 1054
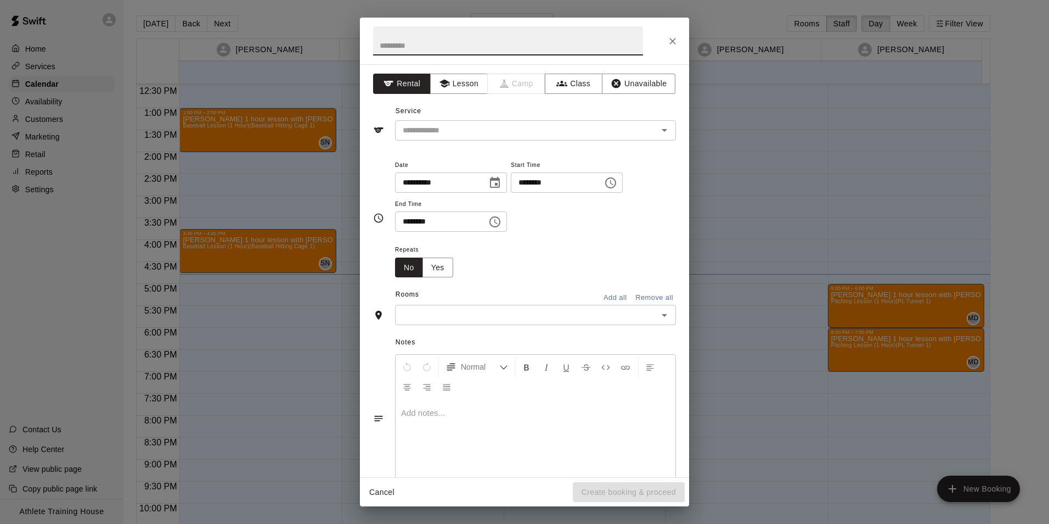
click at [875, 358] on div "**********" at bounding box center [524, 262] width 1049 height 524
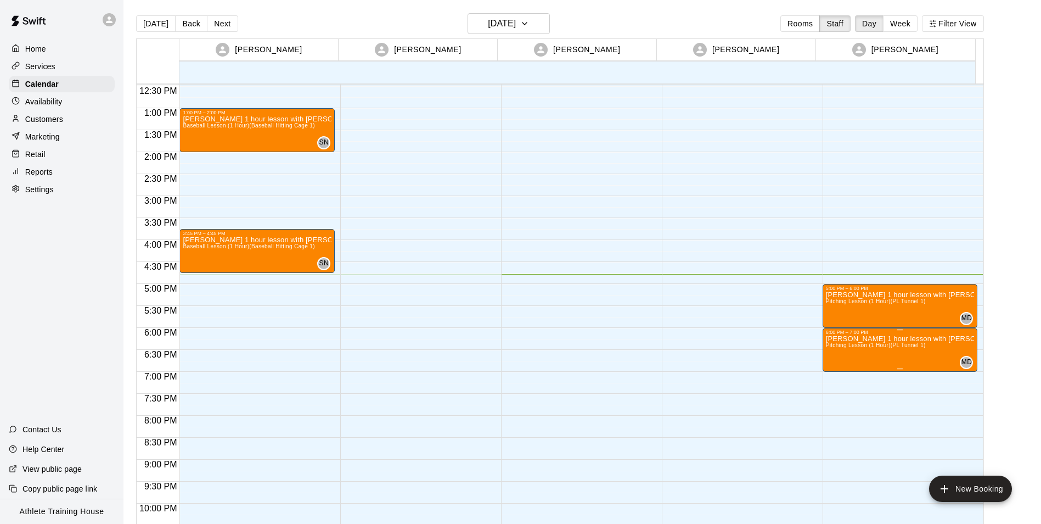
click at [829, 350] on button "edit" at bounding box center [835, 347] width 22 height 22
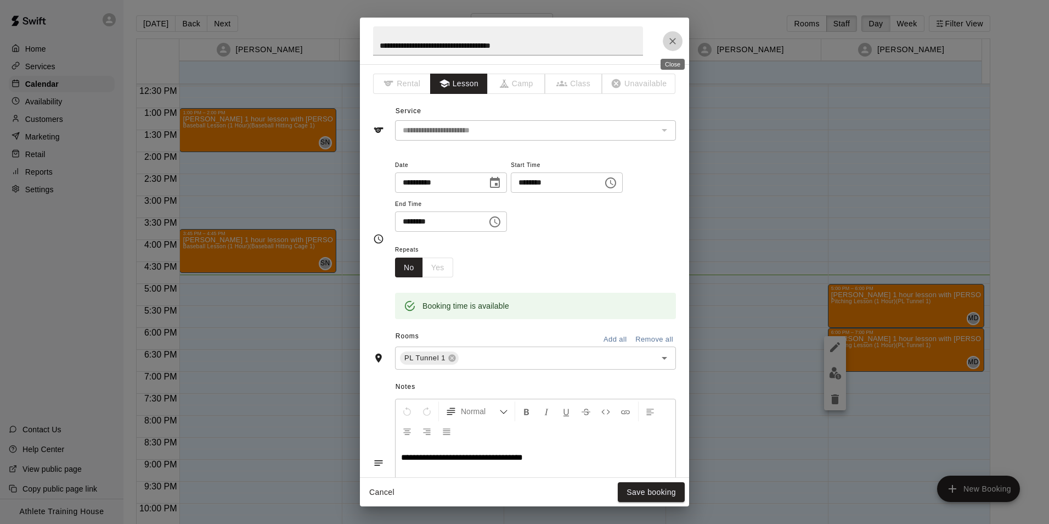
click at [674, 48] on button "Close" at bounding box center [673, 41] width 20 height 20
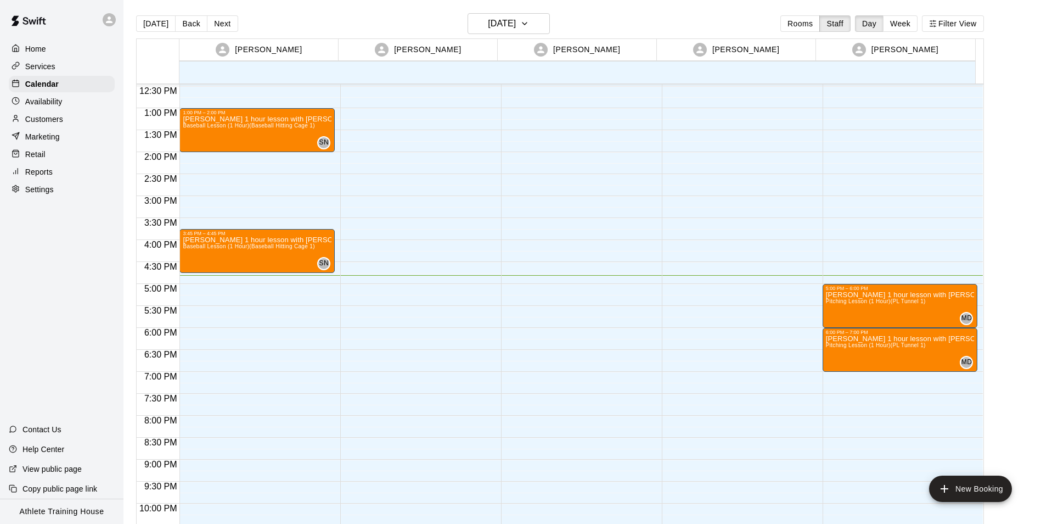
click at [49, 117] on p "Customers" at bounding box center [44, 119] width 38 height 11
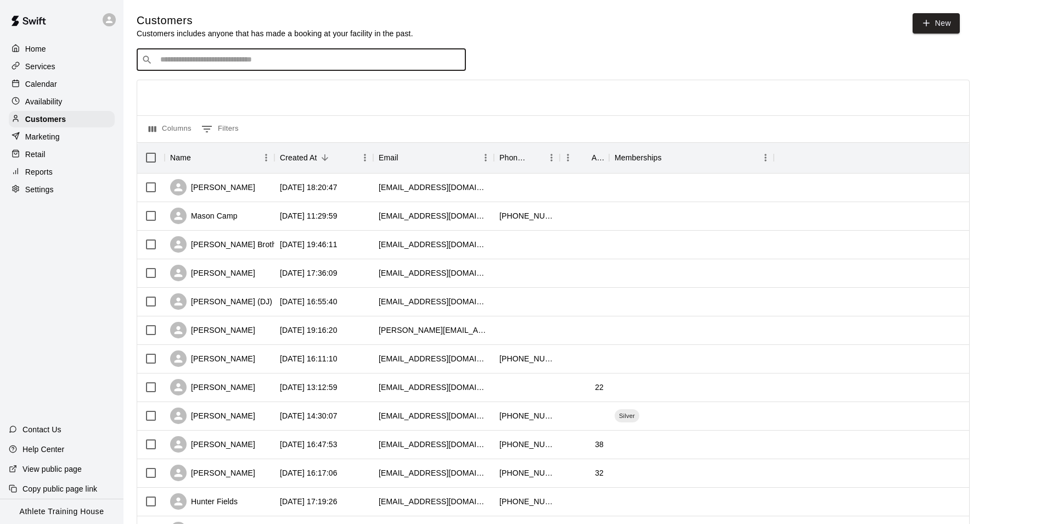
click at [275, 58] on input "Search customers by name or email" at bounding box center [309, 59] width 304 height 11
type input "******"
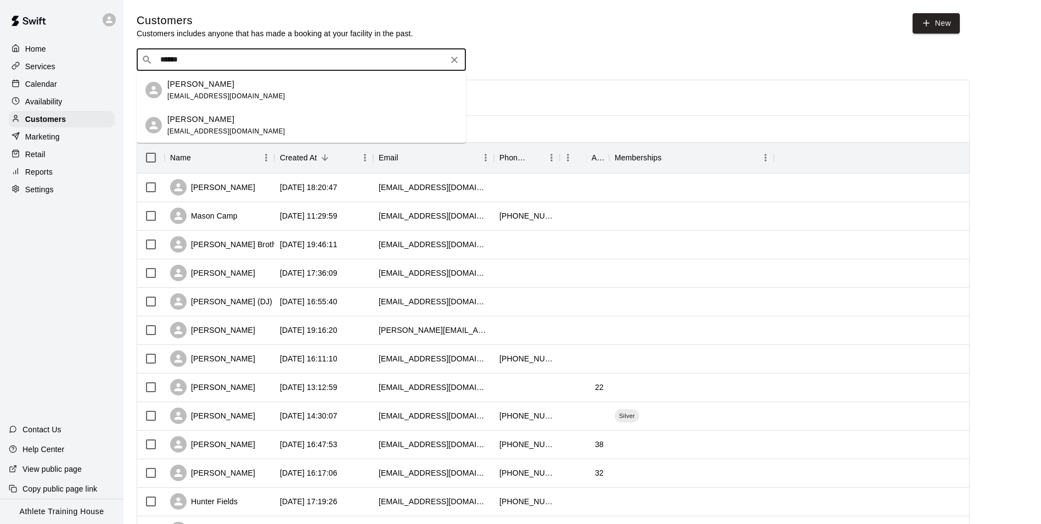
click at [272, 60] on input "******" at bounding box center [301, 59] width 288 height 11
click at [277, 120] on div "[PERSON_NAME] [EMAIL_ADDRESS][DOMAIN_NAME]" at bounding box center [312, 126] width 290 height 24
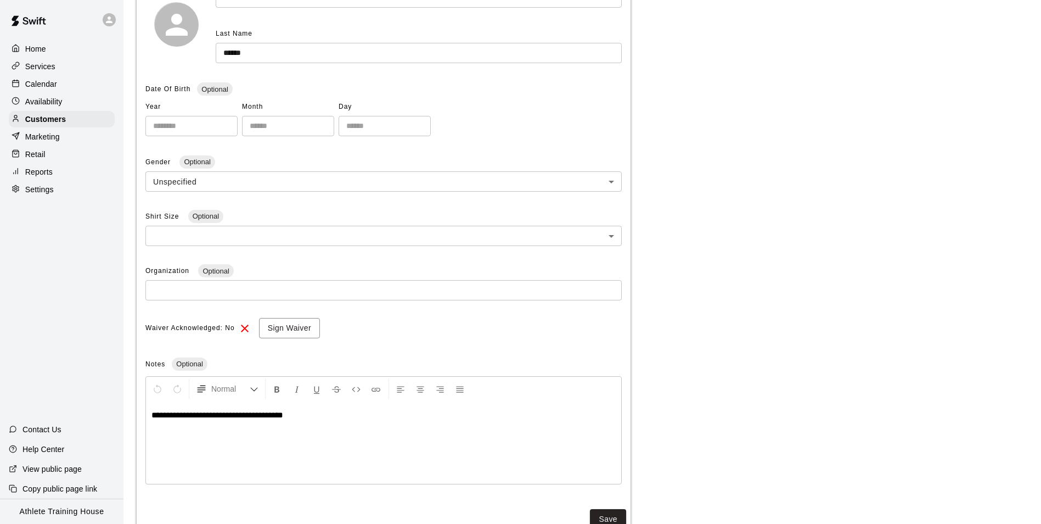
scroll to position [155, 0]
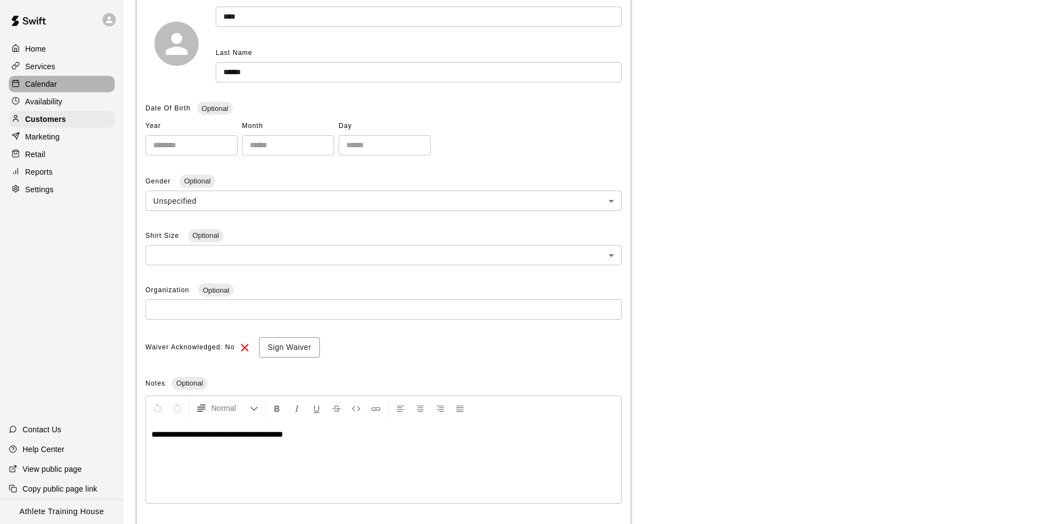
click at [46, 91] on div "Calendar" at bounding box center [62, 84] width 106 height 16
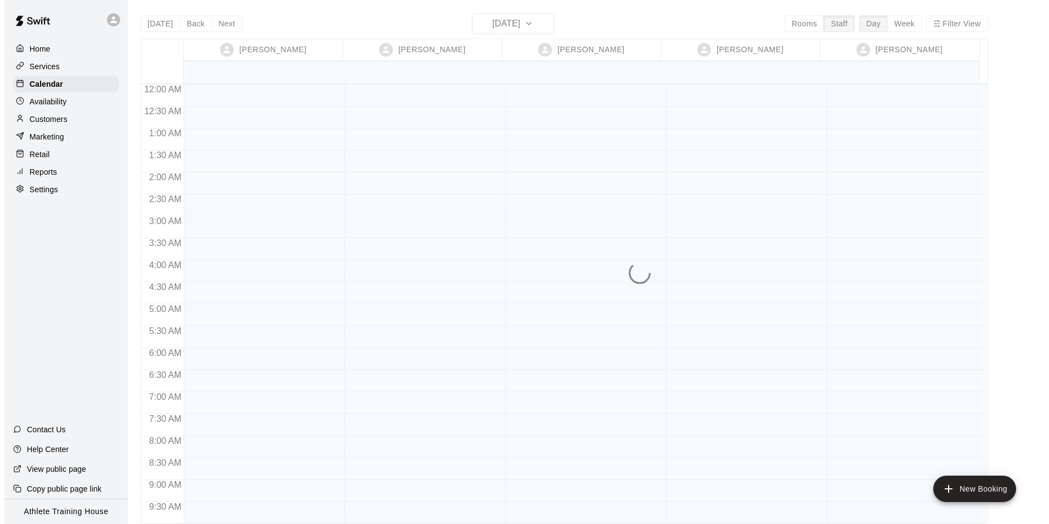
scroll to position [602, 0]
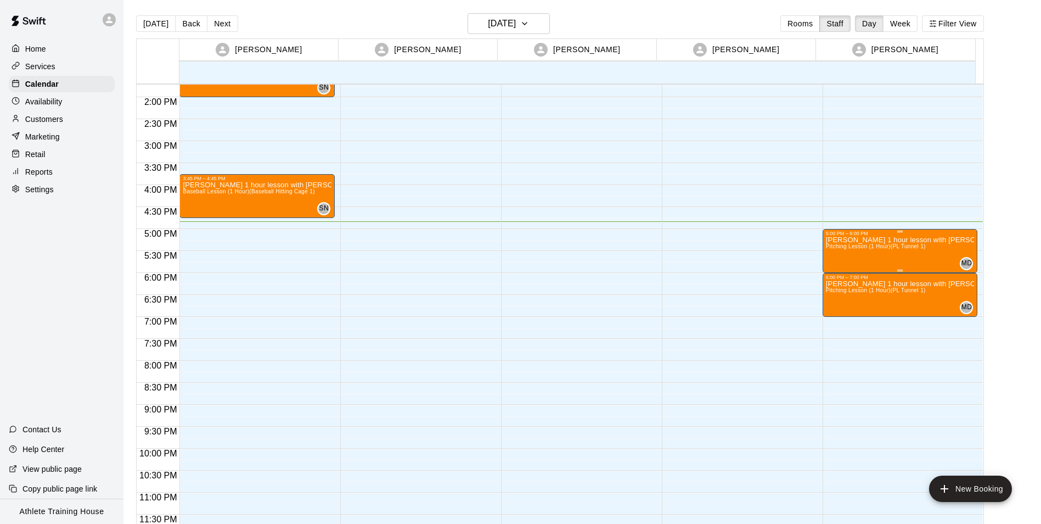
click at [842, 248] on span "Pitching Lesson (1 Hour) (PL Tunnel 1)" at bounding box center [876, 246] width 100 height 6
click at [840, 252] on icon "edit" at bounding box center [835, 255] width 10 height 10
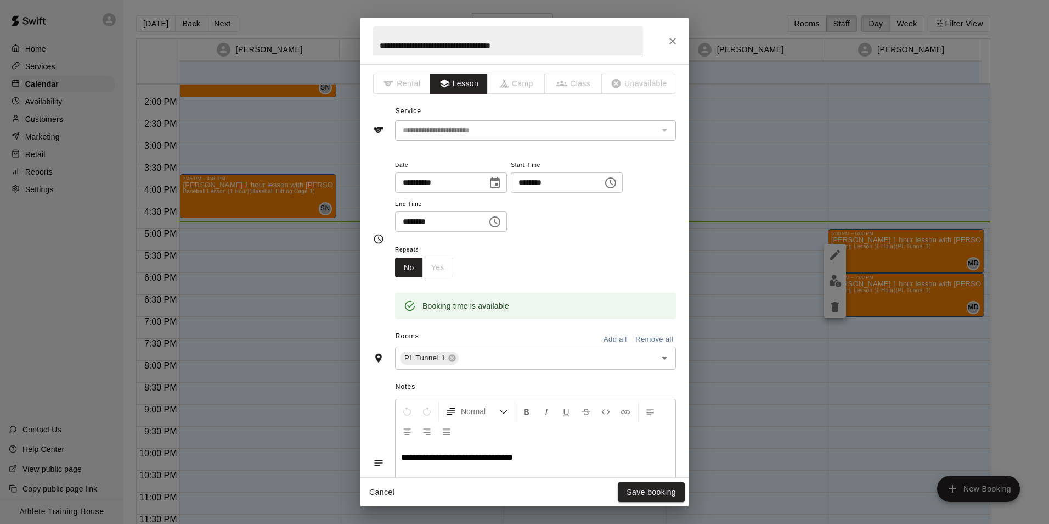
click at [915, 244] on div "**********" at bounding box center [524, 262] width 1049 height 524
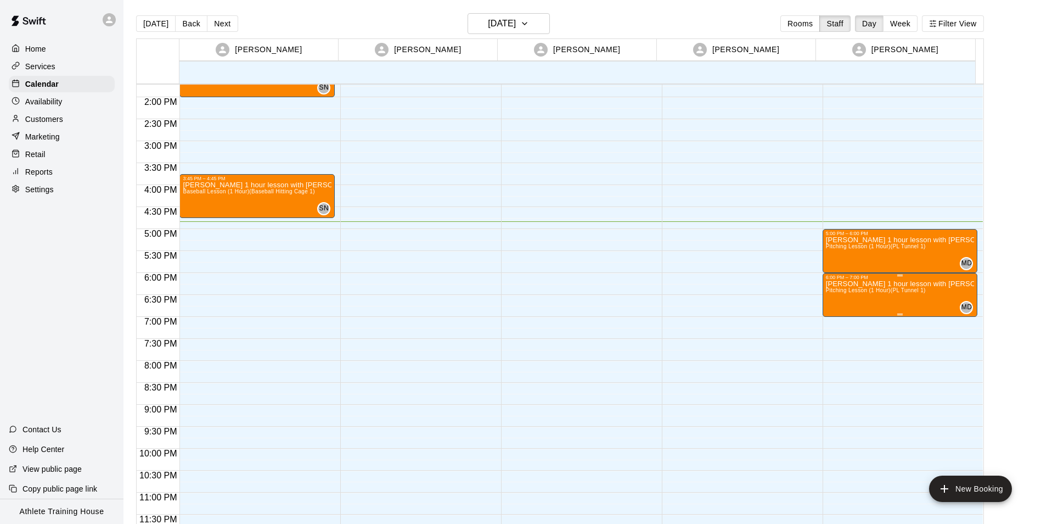
click at [829, 299] on button "edit" at bounding box center [835, 292] width 22 height 22
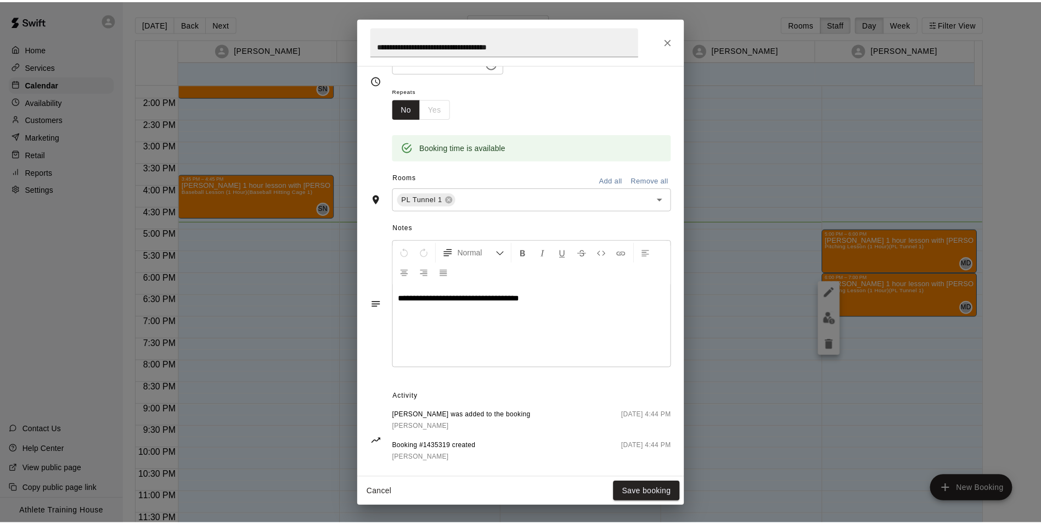
scroll to position [165, 0]
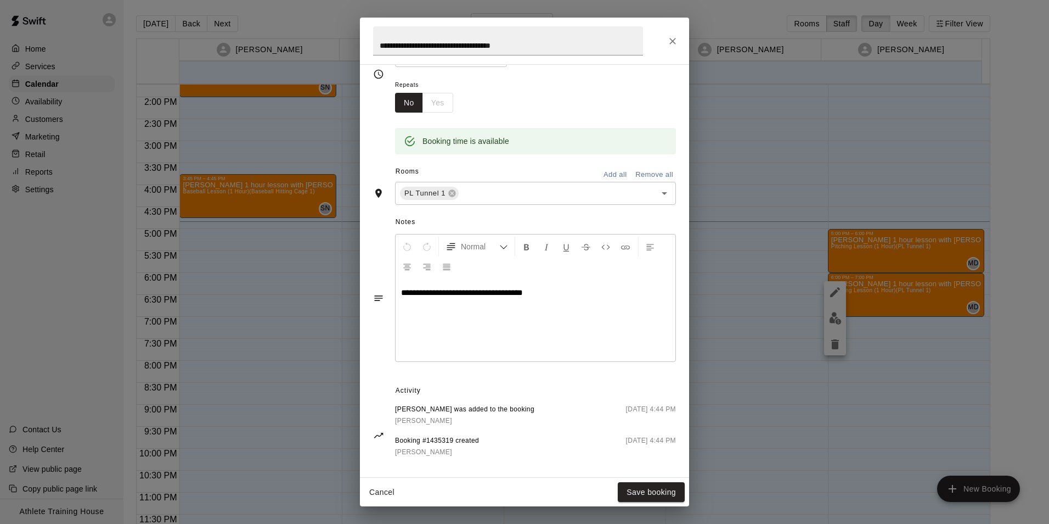
click at [674, 47] on button "Close" at bounding box center [673, 41] width 20 height 20
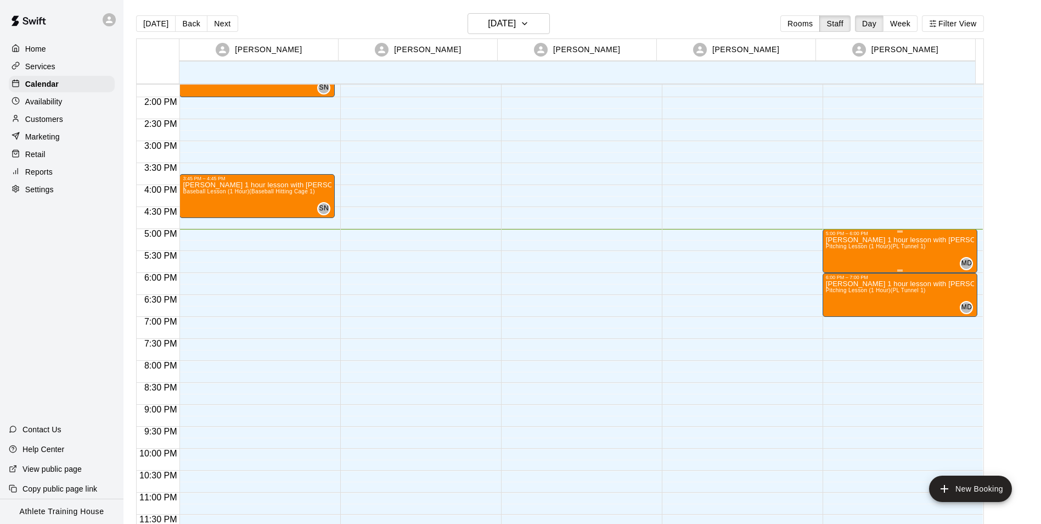
click at [875, 231] on div at bounding box center [900, 231] width 149 height 2
click at [839, 294] on icon "delete" at bounding box center [835, 293] width 13 height 13
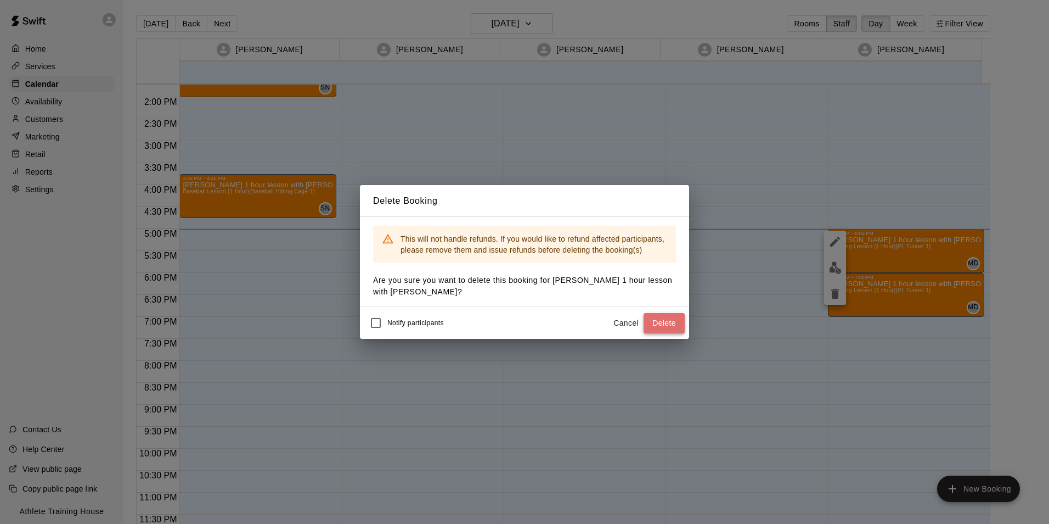
click at [651, 318] on button "Delete" at bounding box center [664, 323] width 41 height 20
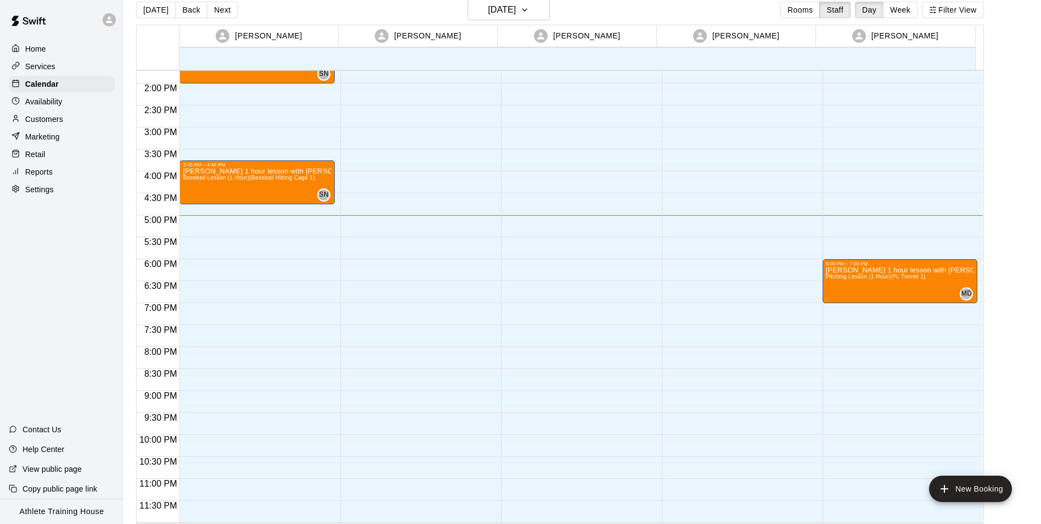
scroll to position [18, 0]
